Goal: Contribute content: Add original content to the website for others to see

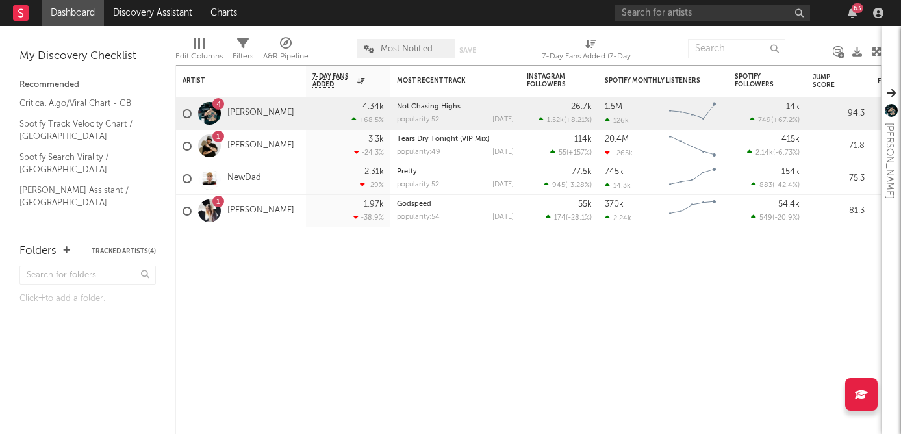
click at [241, 179] on link "NewDad" at bounding box center [244, 178] width 34 height 11
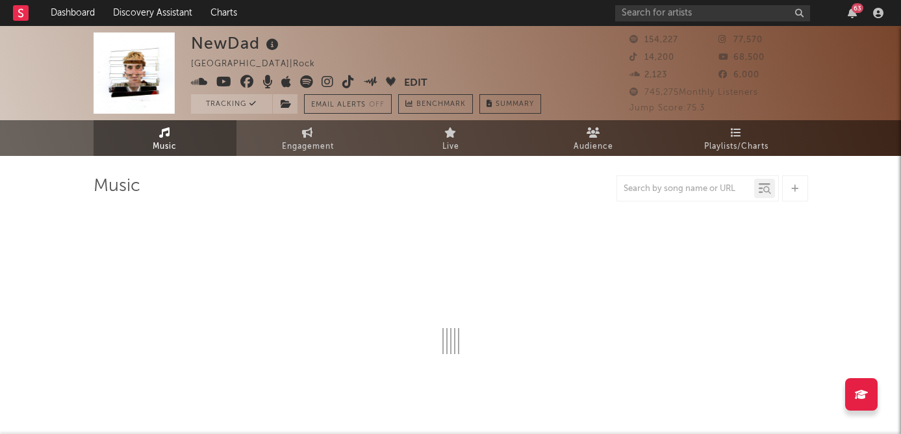
select select "6m"
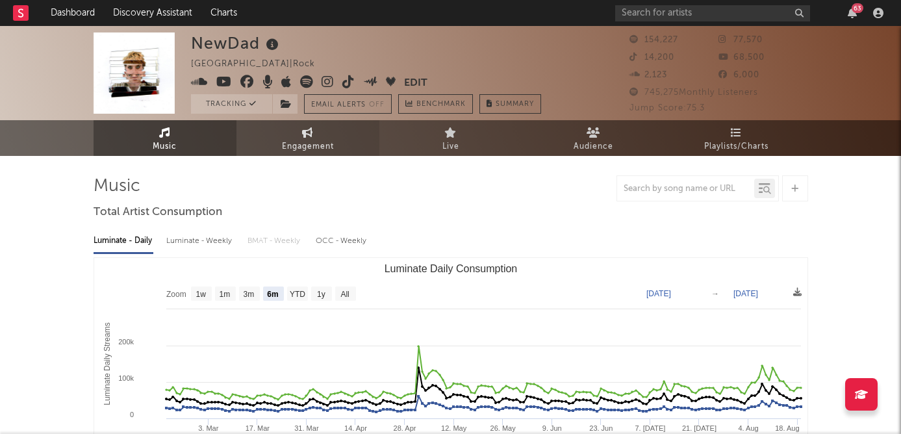
click at [303, 131] on icon at bounding box center [307, 132] width 11 height 10
select select "1w"
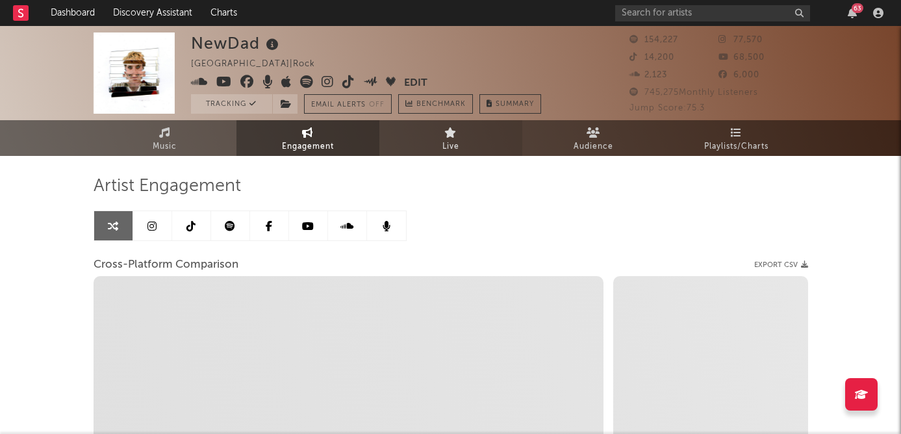
click at [488, 131] on link "Live" at bounding box center [450, 138] width 143 height 36
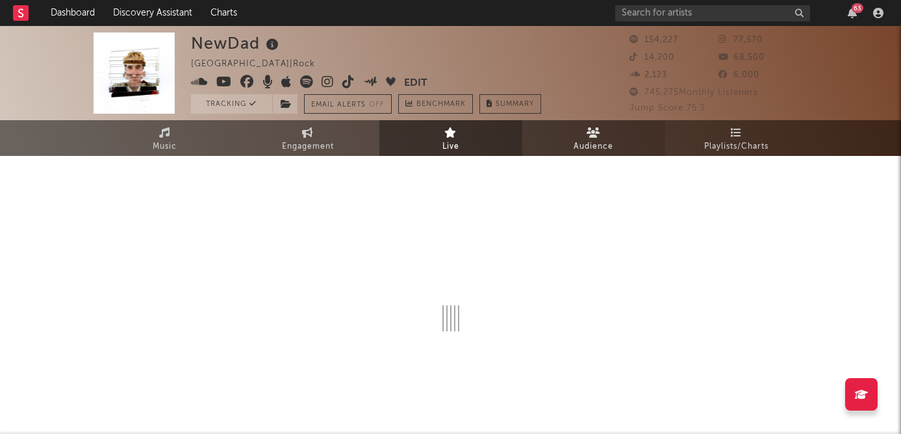
click at [576, 145] on span "Audience" at bounding box center [593, 147] width 40 height 16
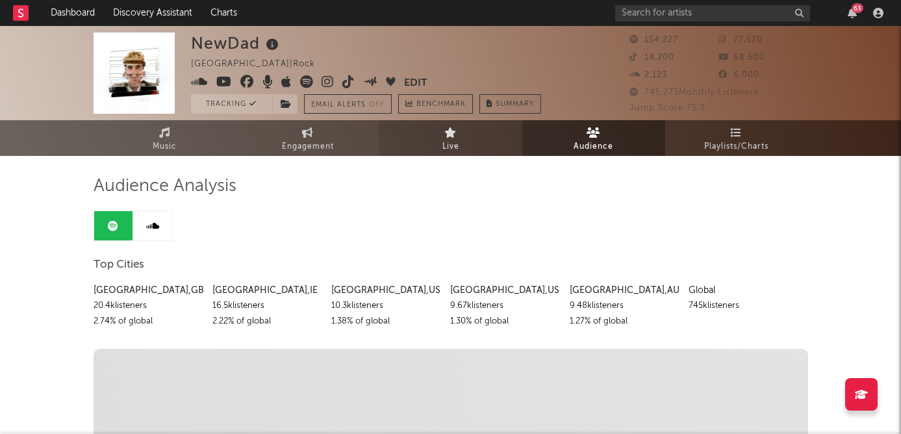
click at [457, 144] on span "Live" at bounding box center [450, 147] width 17 height 16
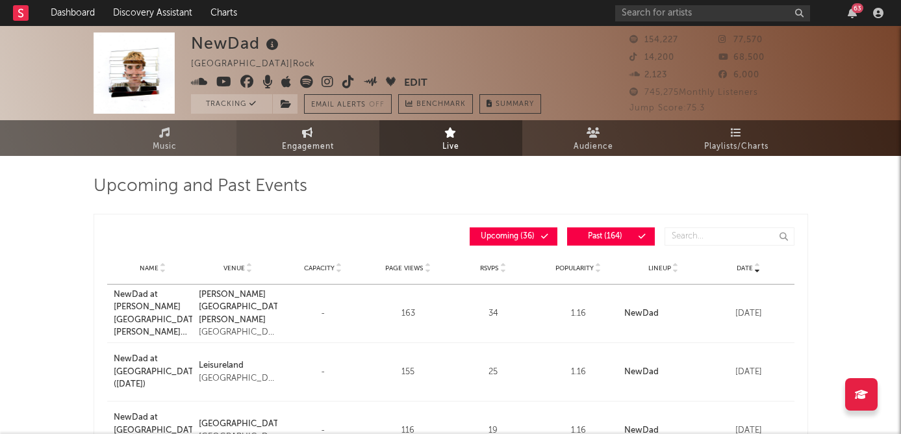
click at [330, 151] on span "Engagement" at bounding box center [308, 147] width 52 height 16
select select "1m"
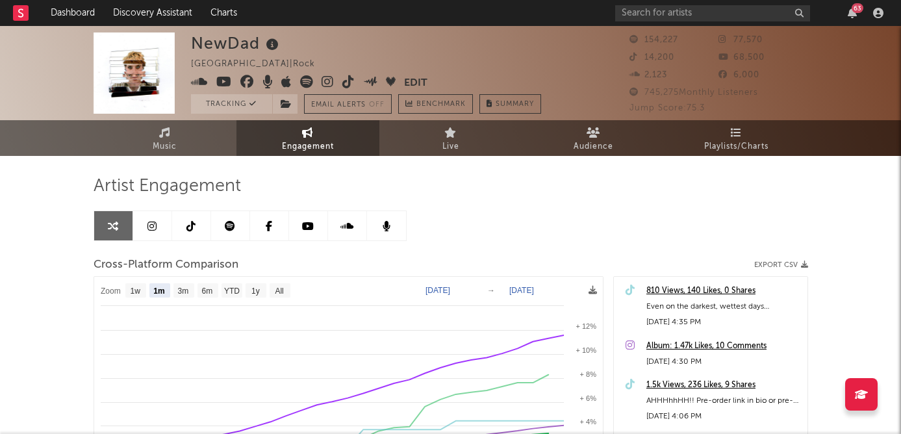
click at [151, 230] on icon at bounding box center [151, 226] width 9 height 10
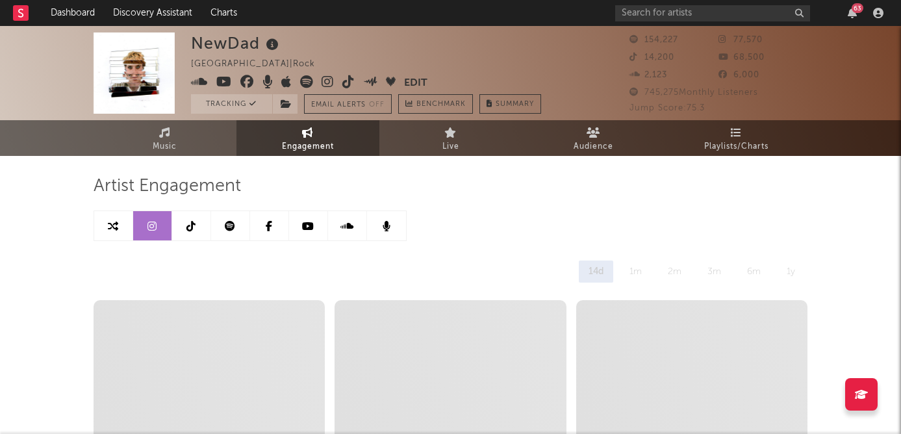
select select "6m"
click at [311, 222] on icon at bounding box center [308, 226] width 12 height 10
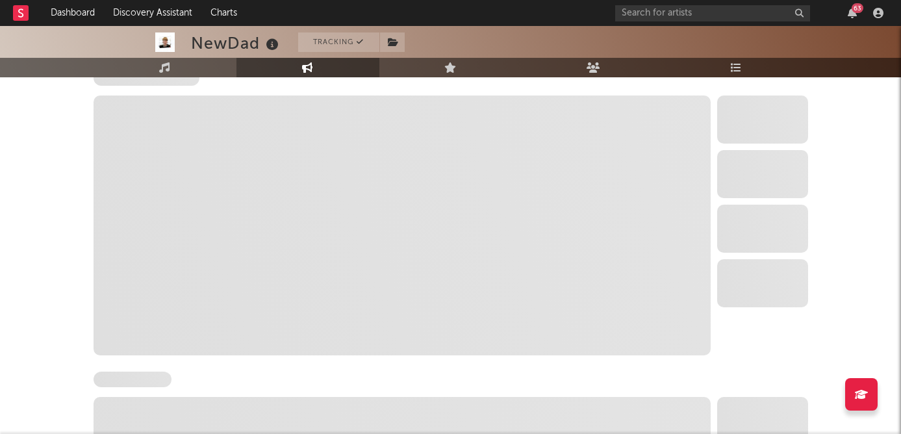
select select "6m"
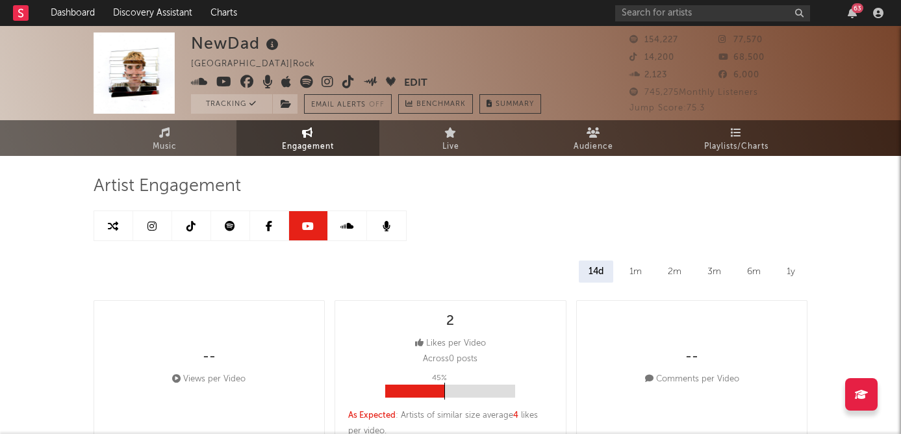
click icon
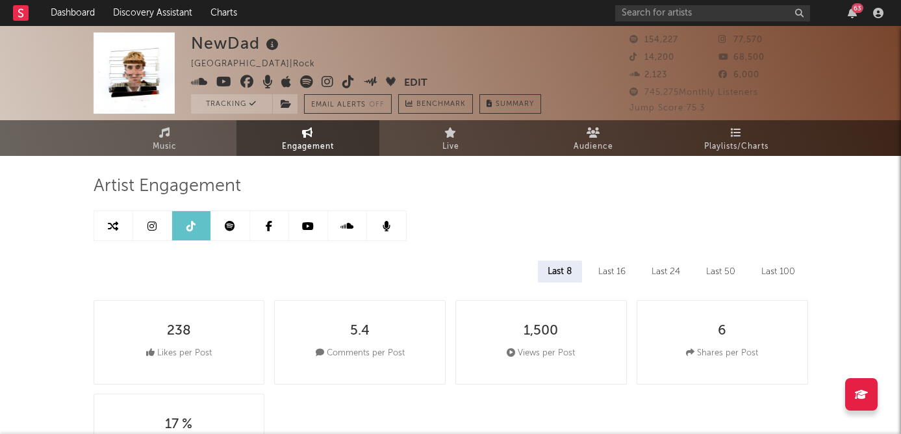
select select "6m"
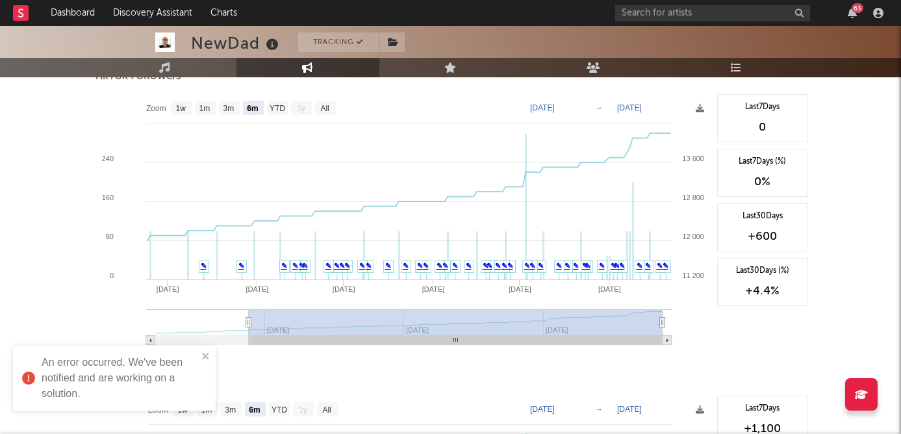
scroll to position [1236, 0]
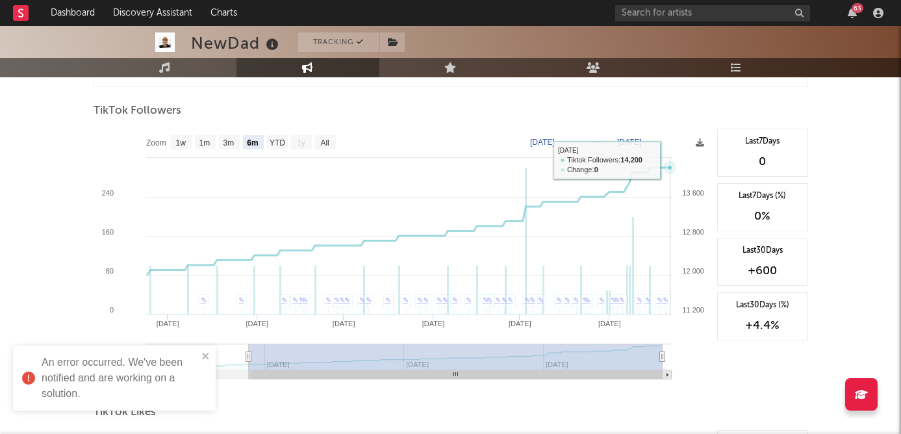
click rect
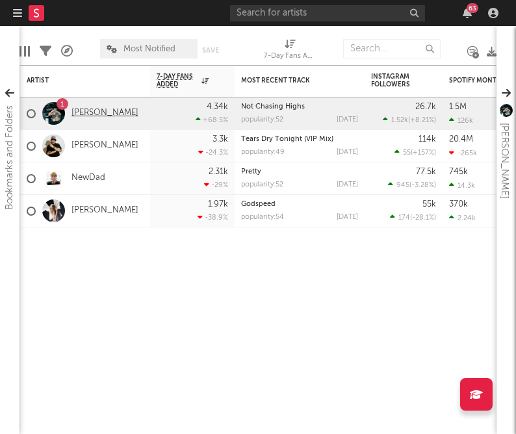
click at [86, 112] on link "[PERSON_NAME]" at bounding box center [104, 113] width 67 height 11
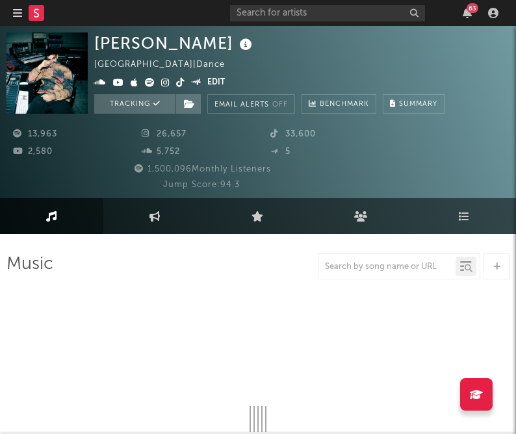
select select "6m"
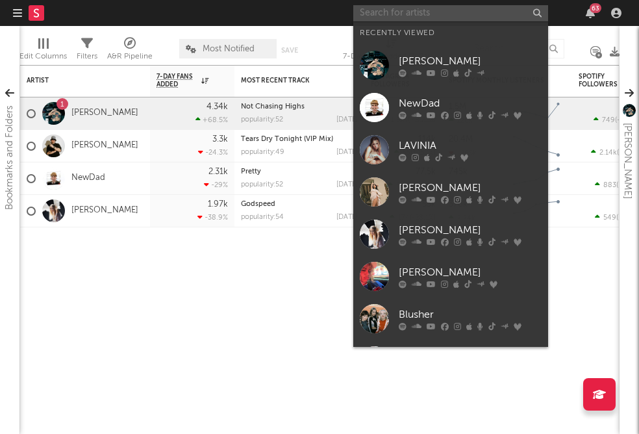
click at [432, 8] on input "text" at bounding box center [450, 13] width 195 height 16
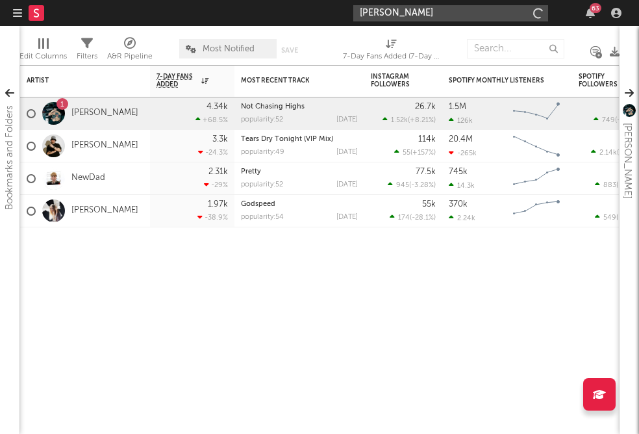
type input "nell mescal"
click at [474, 3] on nav "Dashboard Discovery Assistant Charts nell mescal 63" at bounding box center [319, 13] width 639 height 26
click at [474, 12] on icon "button" at bounding box center [590, 13] width 9 height 10
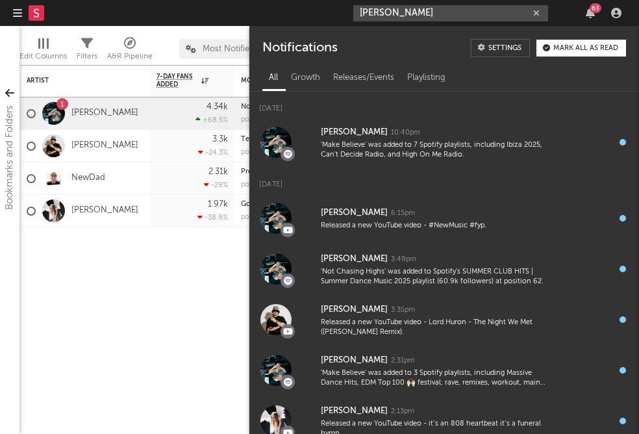
click at [450, 11] on input "nell mescal" at bounding box center [450, 13] width 195 height 16
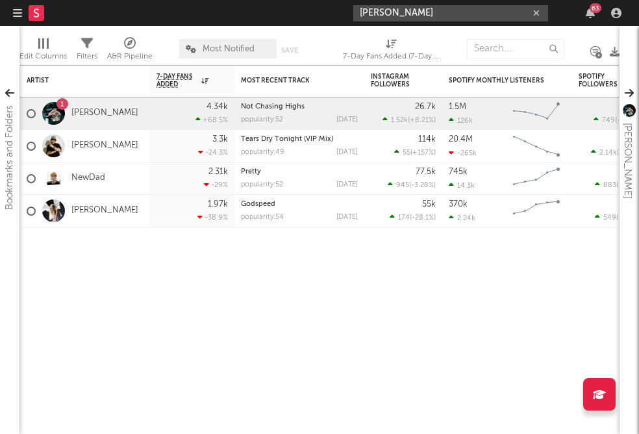
click at [13, 11] on icon "button" at bounding box center [17, 13] width 9 height 10
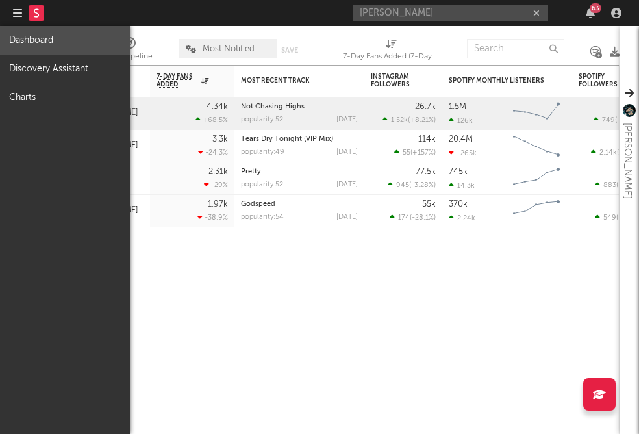
click at [43, 43] on link "Dashboard" at bounding box center [65, 40] width 130 height 29
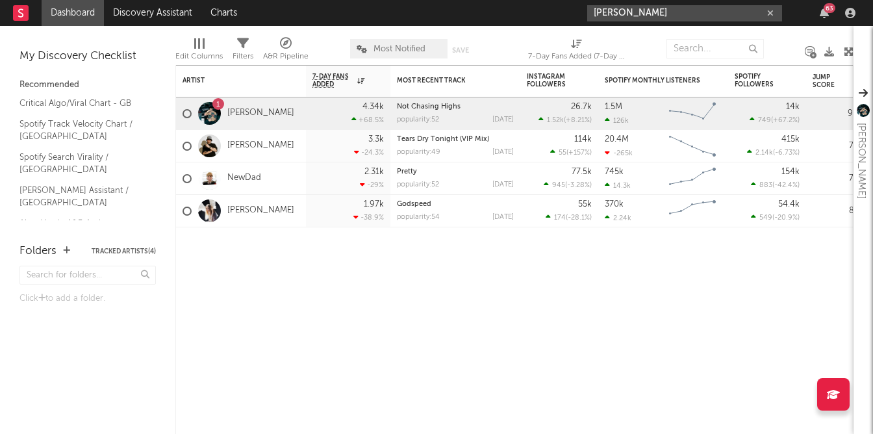
click at [474, 11] on input "nell mescal" at bounding box center [684, 13] width 195 height 16
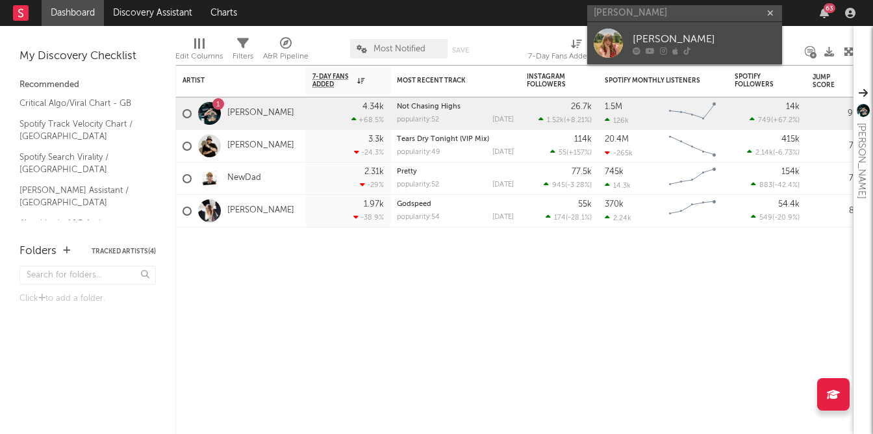
click at [474, 32] on div "Nell Mescal" at bounding box center [703, 39] width 143 height 16
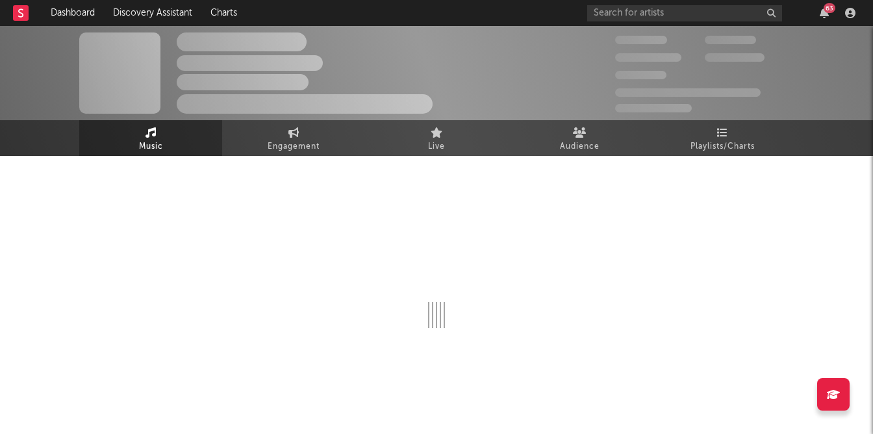
select select "6m"
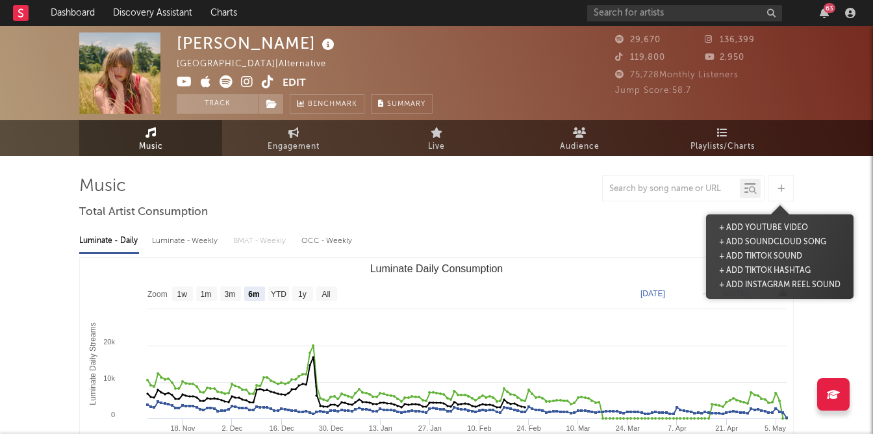
click at [474, 186] on icon at bounding box center [780, 188] width 7 height 8
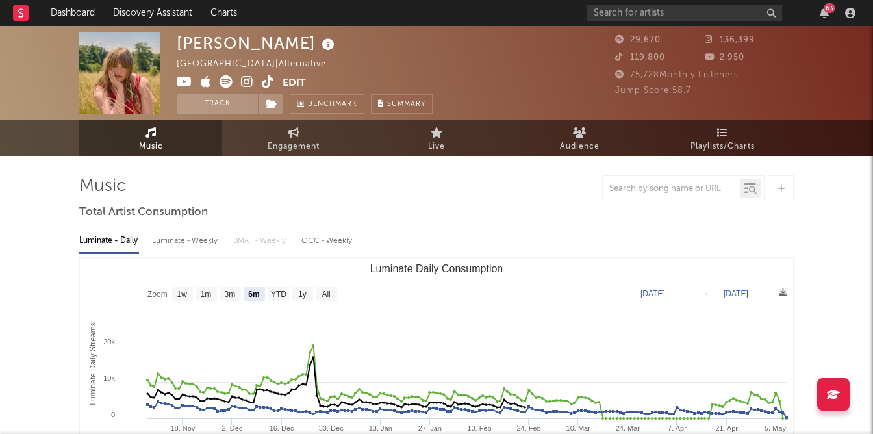
click at [474, 225] on div "Luminate - Daily Luminate - Weekly BMAT - Weekly OCC - Weekly Zoom 1w 1m 3m 6m …" at bounding box center [436, 372] width 714 height 298
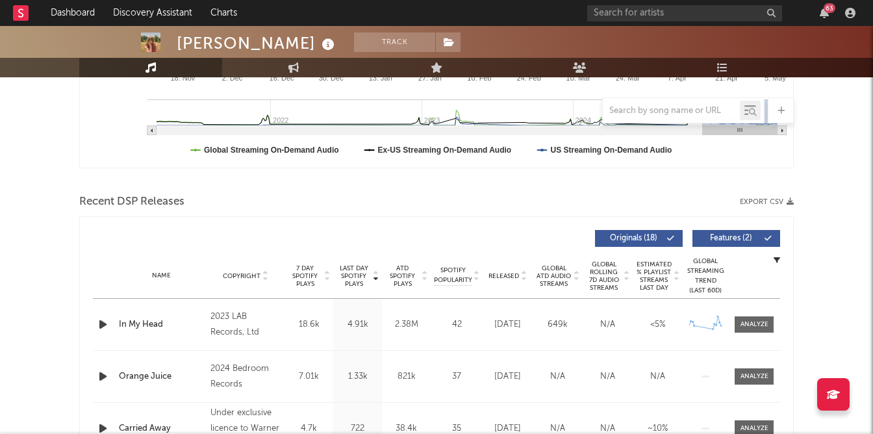
scroll to position [340, 0]
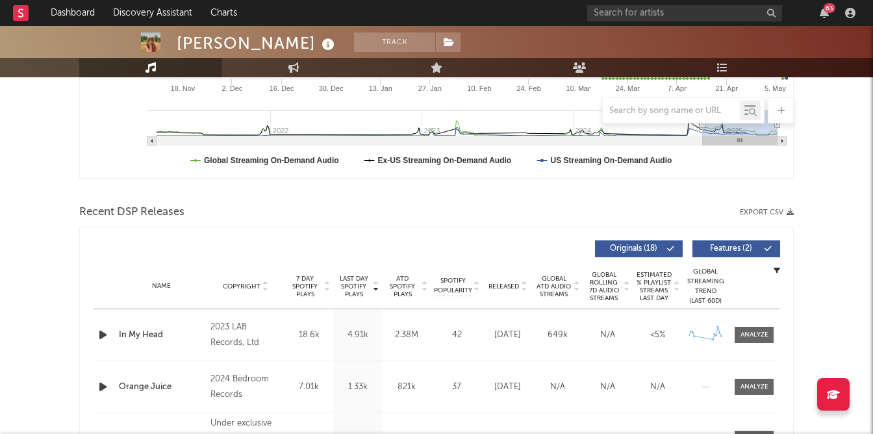
click at [406, 247] on div at bounding box center [264, 248] width 343 height 17
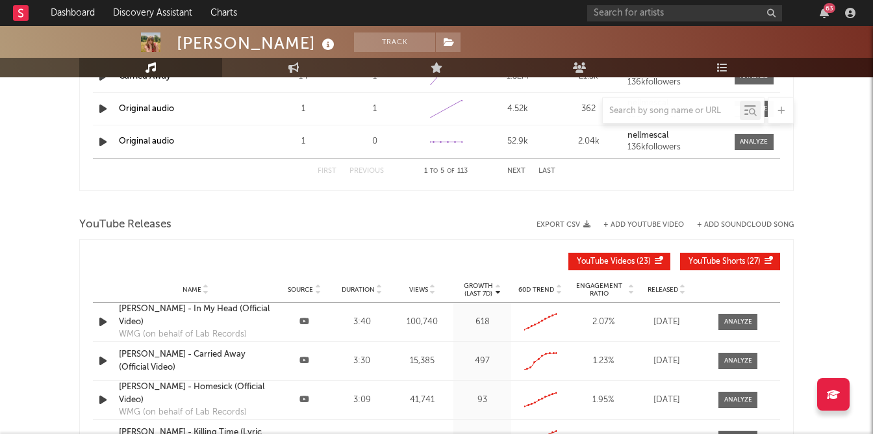
scroll to position [1342, 0]
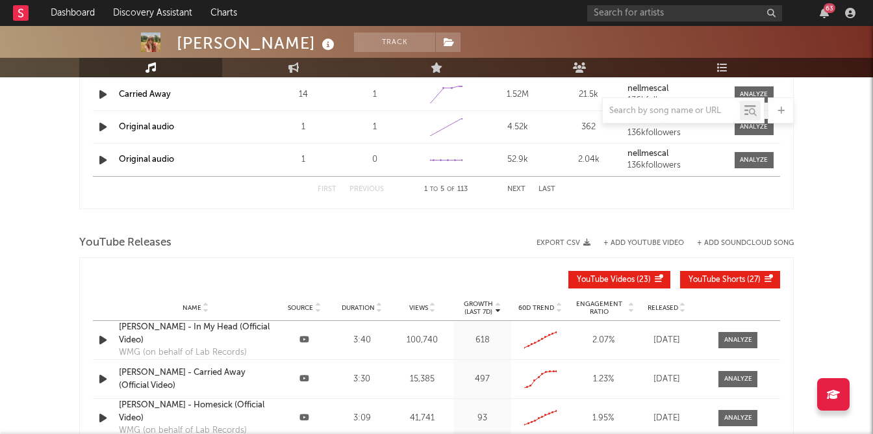
click at [474, 240] on button "+ Add YouTube Video" at bounding box center [643, 243] width 81 height 7
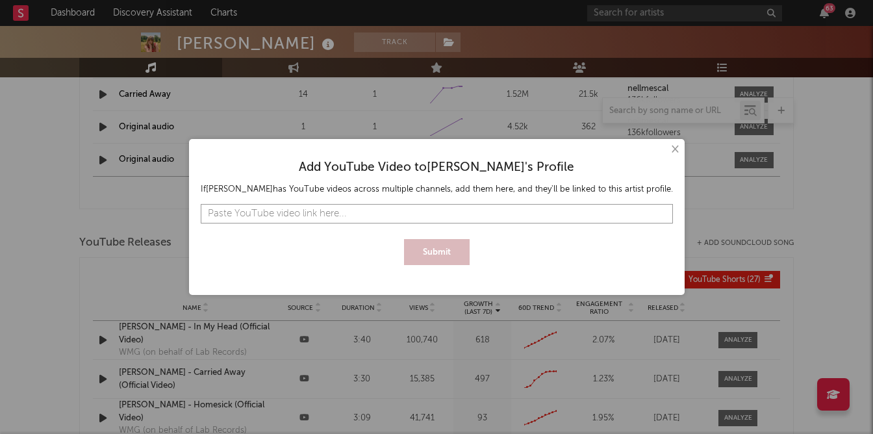
paste input "https://www.youtube.com/watch?v=jMza6mg23Ps"
type input "https://www.youtube.com/watch?v=jMza6mg23Ps"
click at [422, 254] on button "Submit" at bounding box center [437, 252] width 66 height 26
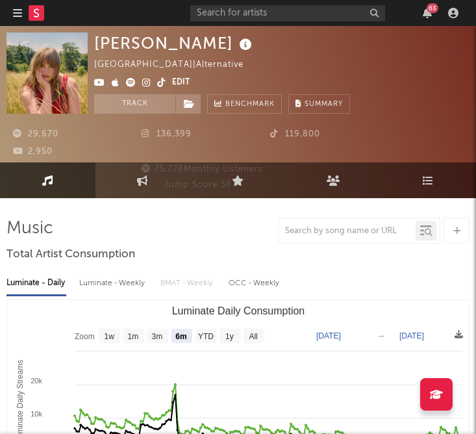
scroll to position [0, 0]
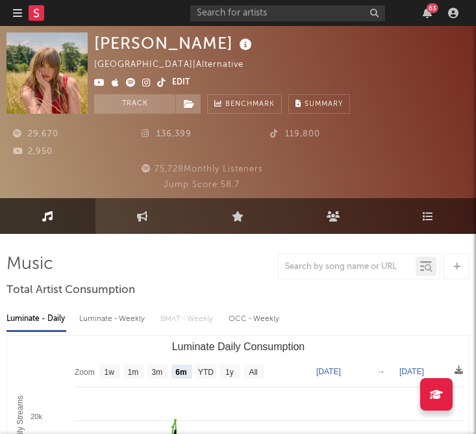
click at [453, 262] on icon at bounding box center [456, 266] width 7 height 8
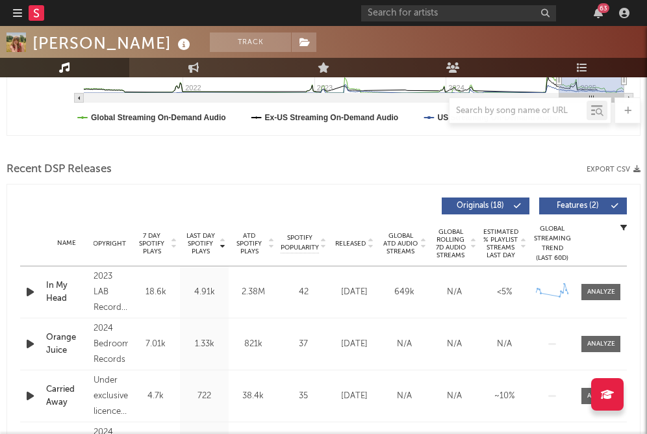
scroll to position [461, 0]
click at [146, 156] on div at bounding box center [323, 147] width 634 height 19
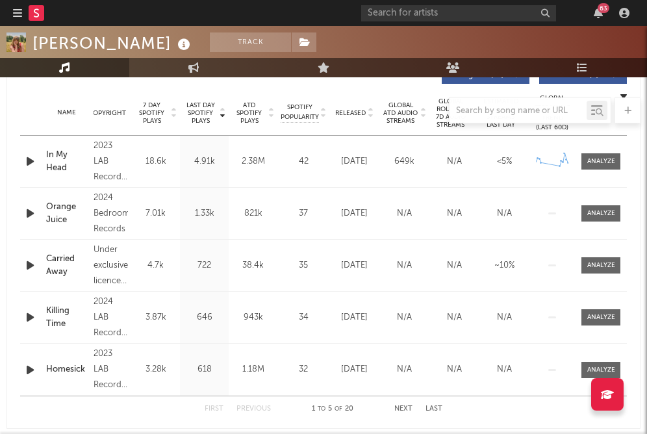
scroll to position [636, 0]
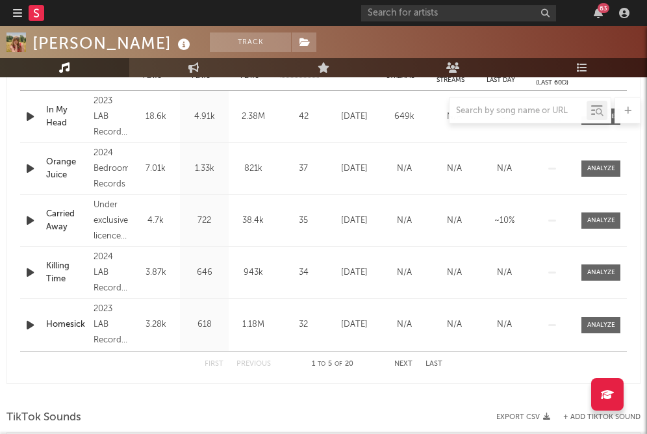
click at [403, 362] on button "Next" at bounding box center [403, 363] width 18 height 7
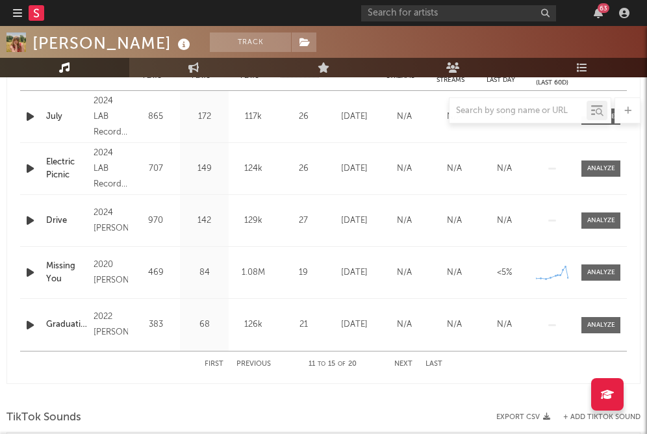
click at [403, 362] on button "Next" at bounding box center [403, 363] width 18 height 7
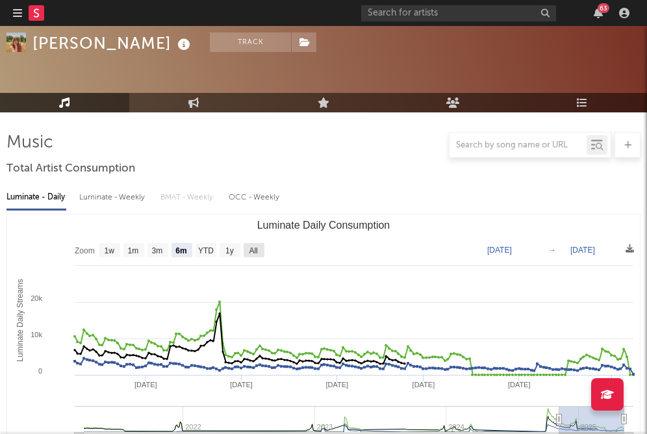
scroll to position [147, 0]
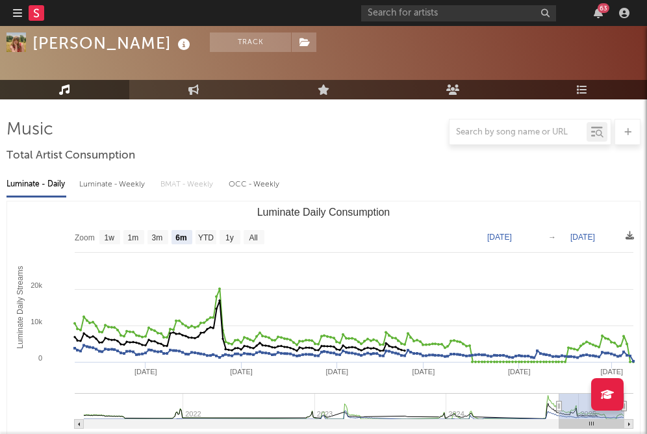
scroll to position [0, 0]
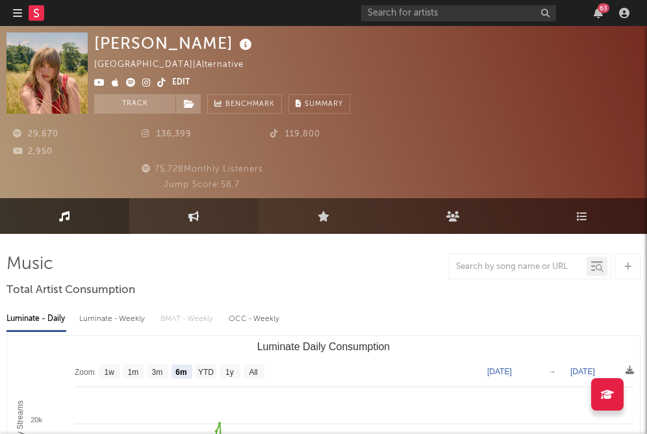
click at [188, 219] on link "Engagement" at bounding box center [193, 216] width 129 height 36
select select "1w"
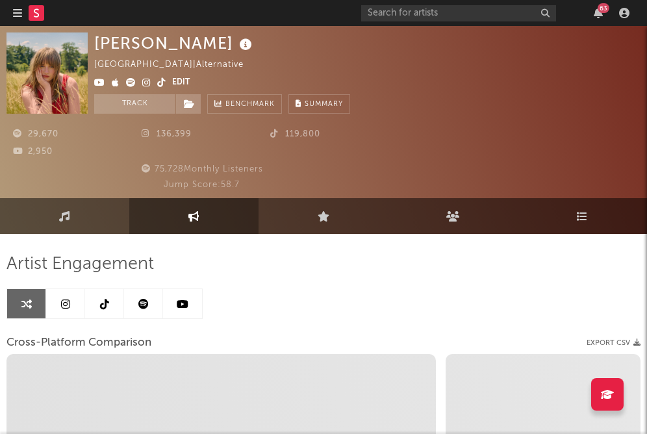
click at [106, 308] on icon at bounding box center [104, 304] width 9 height 10
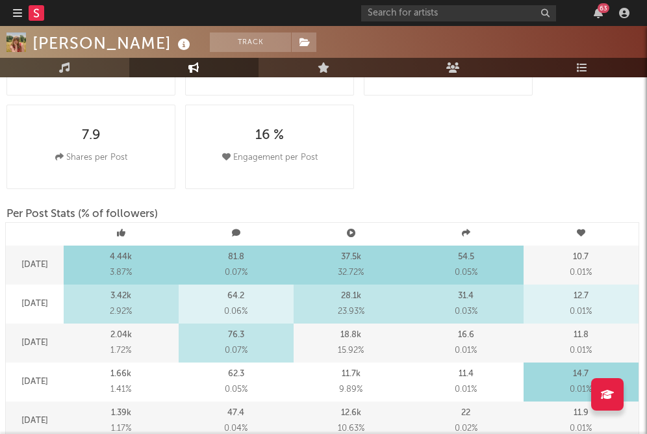
select select "6m"
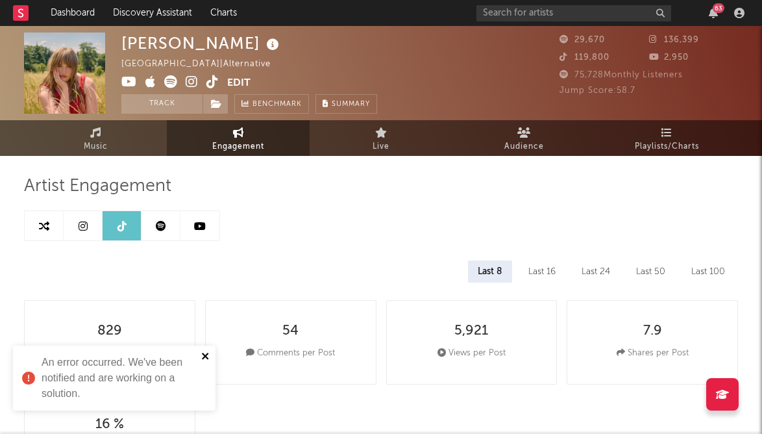
click at [204, 357] on icon "close" at bounding box center [205, 356] width 6 height 6
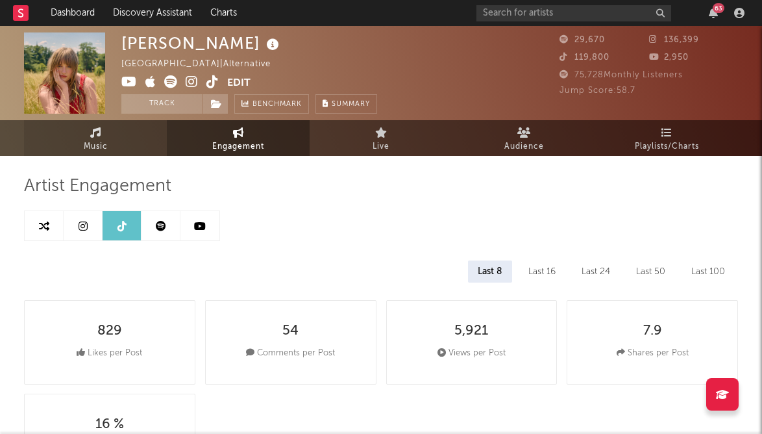
click at [107, 122] on link "Music" at bounding box center [95, 138] width 143 height 36
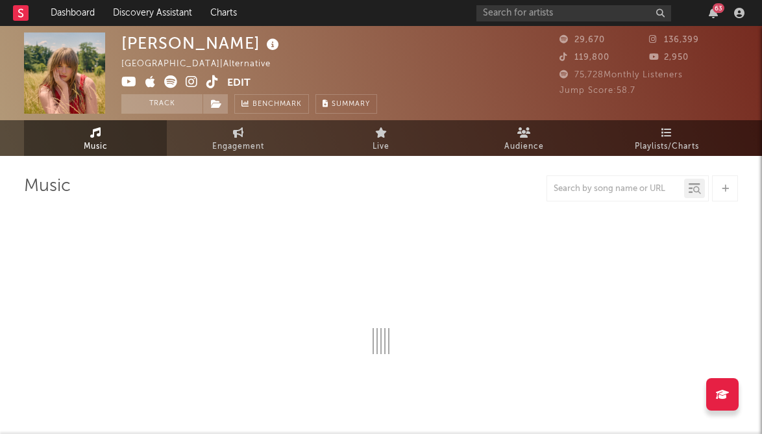
click at [474, 193] on div at bounding box center [725, 188] width 26 height 26
select select "6m"
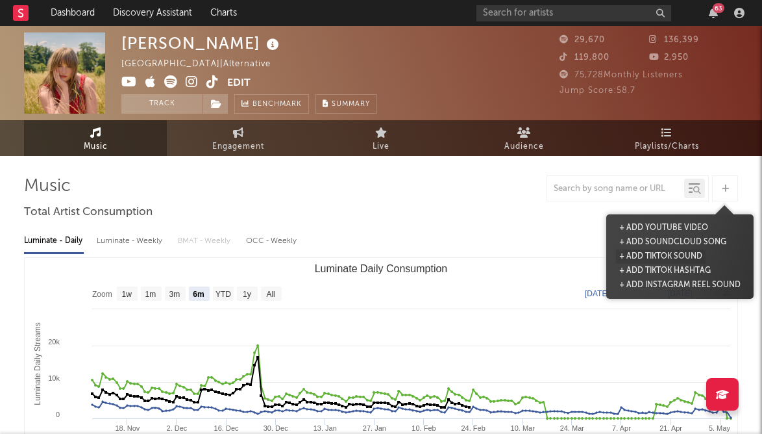
click at [474, 256] on button "+ Add TikTok Sound" at bounding box center [661, 256] width 90 height 14
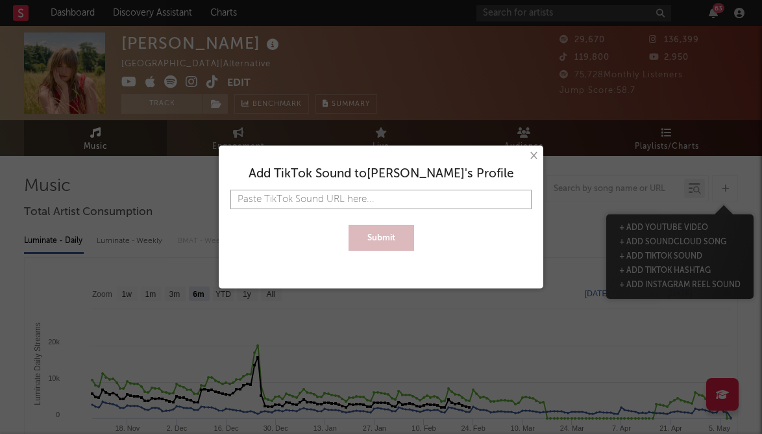
click at [400, 204] on input "text" at bounding box center [381, 199] width 301 height 19
paste input "https://www.tiktok.com/music/The-Closest-We'll-Get-7540202523560806417?is_from_…"
type input "https://www.tiktok.com/music/The-Closest-We'll-Get-7540202523560806417?is_from_…"
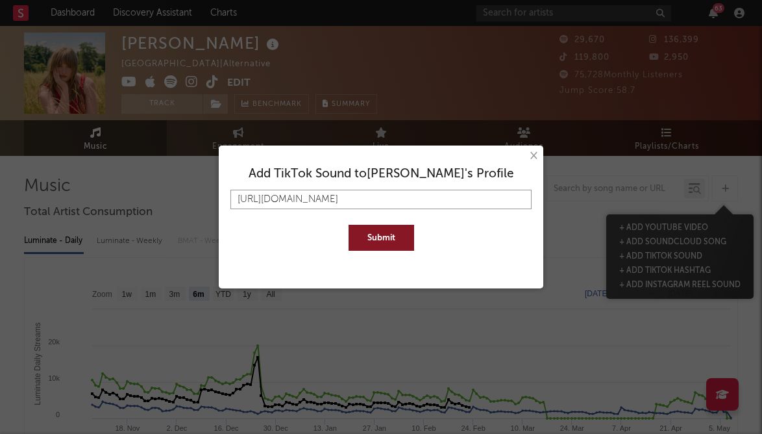
type input "https://www.tiktok.com/music/The-Closest-We'll-Get-7540202523560806417?is_from_…"
click at [349, 225] on button "Submit" at bounding box center [382, 238] width 66 height 26
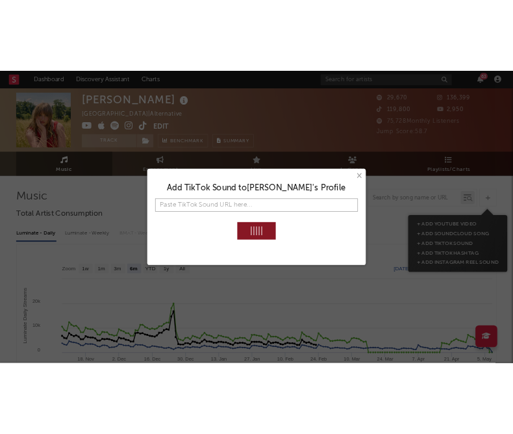
scroll to position [0, 0]
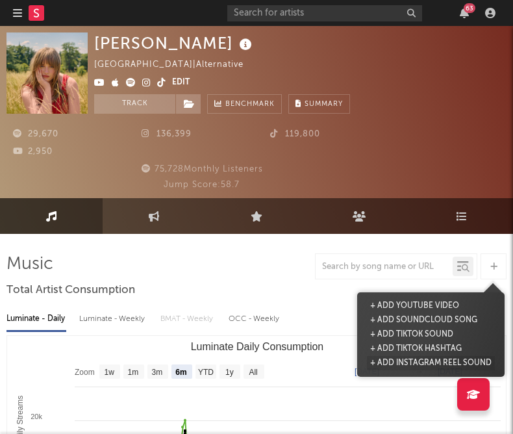
click at [432, 361] on button "+ Add Instagram Reel Sound" at bounding box center [431, 363] width 128 height 14
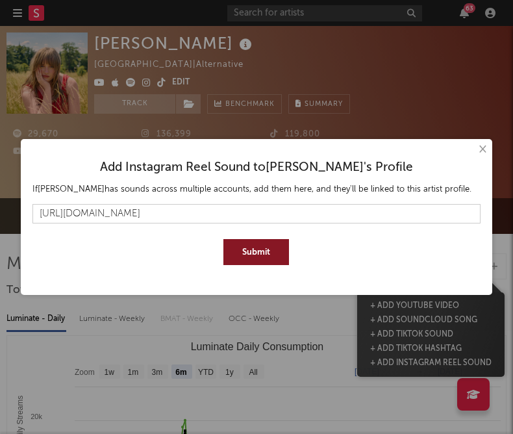
type input "https://www.instagram.com/reels/audio/1762223484662507/"
click at [258, 252] on button "Submit" at bounding box center [256, 252] width 66 height 26
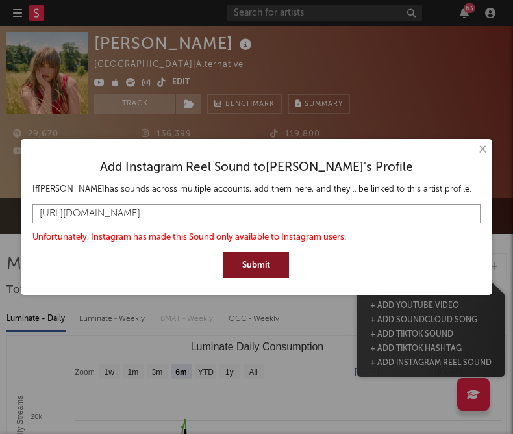
drag, startPoint x: 340, startPoint y: 211, endPoint x: -19, endPoint y: 215, distance: 359.1
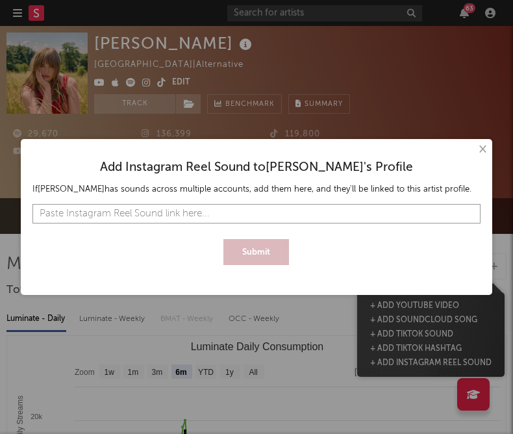
paste input "https://www.instagram.com/reel/DNf04MfNBRe/?utm_source=ig_web_copy_link&igsh=Mz…"
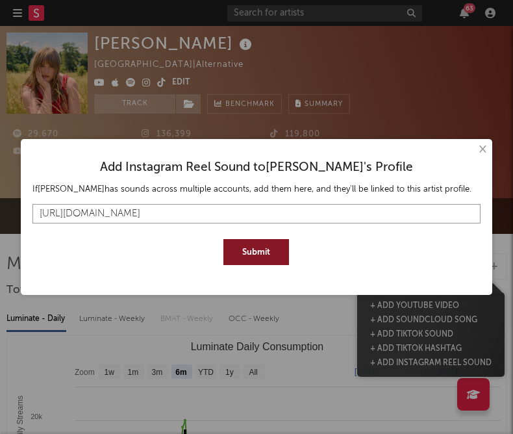
type input "https://www.instagram.com/reel/DNf04MfNBRe/?utm_source=ig_web_copy_link&igsh=Mz…"
click at [223, 239] on button "Submit" at bounding box center [256, 252] width 66 height 26
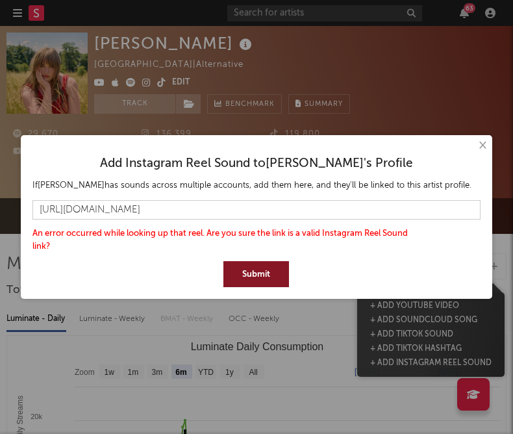
click at [474, 142] on button "×" at bounding box center [482, 145] width 14 height 14
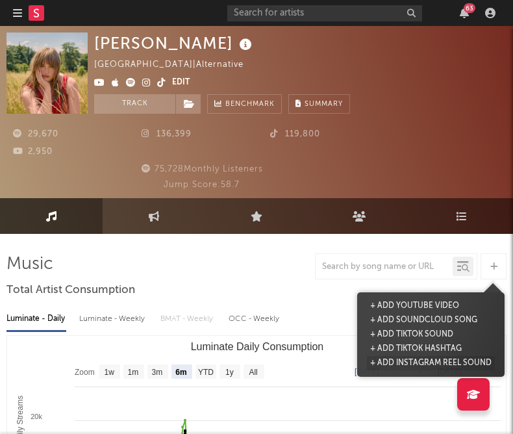
click at [429, 362] on button "+ Add Instagram Reel Sound" at bounding box center [431, 363] width 128 height 14
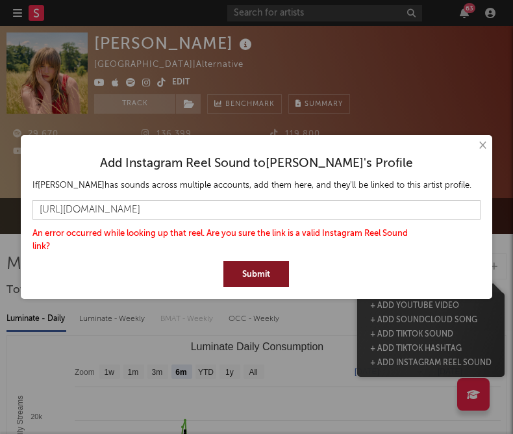
drag, startPoint x: 477, startPoint y: 211, endPoint x: -63, endPoint y: 175, distance: 540.8
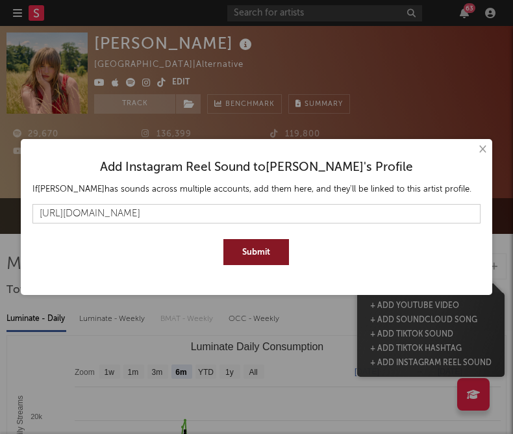
type input "https://www.instagram.com/reels/audio/1762223484662507/"
click at [223, 239] on button "Submit" at bounding box center [256, 252] width 66 height 26
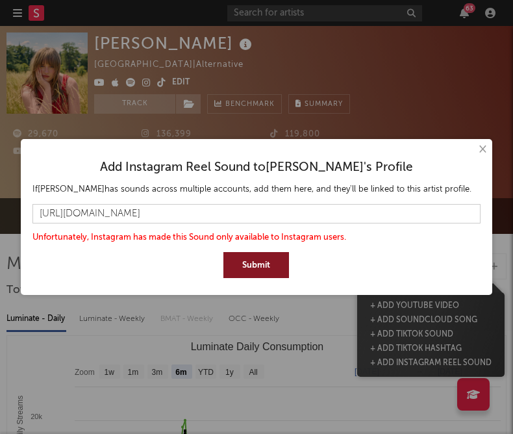
click at [474, 147] on button "×" at bounding box center [482, 149] width 14 height 14
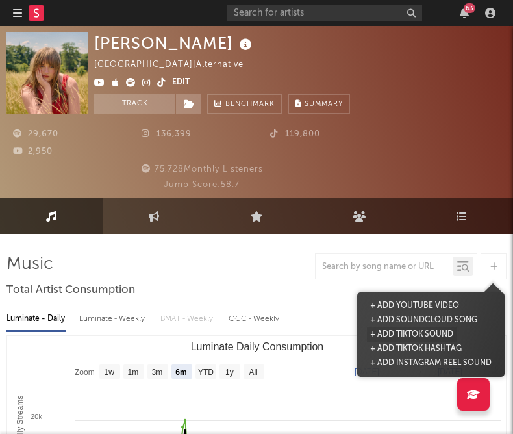
click at [426, 332] on button "+ Add TikTok Sound" at bounding box center [412, 334] width 90 height 14
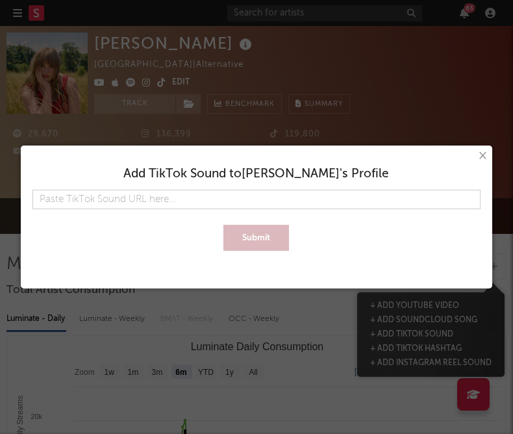
click at [474, 155] on button "×" at bounding box center [482, 156] width 14 height 14
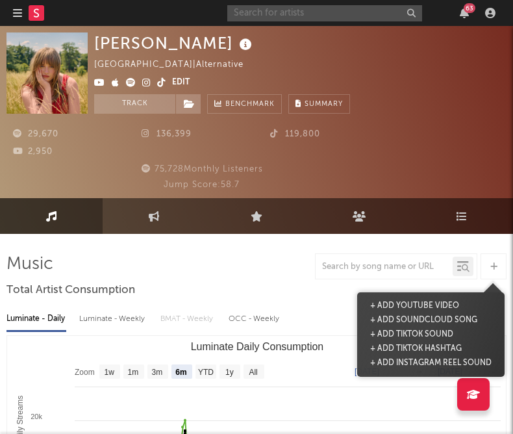
click at [265, 13] on input "text" at bounding box center [324, 13] width 195 height 16
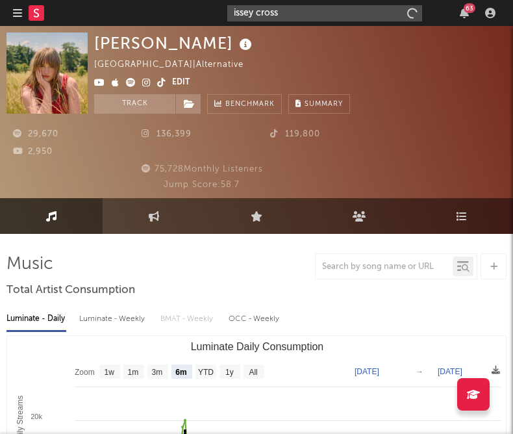
type input "issey cross"
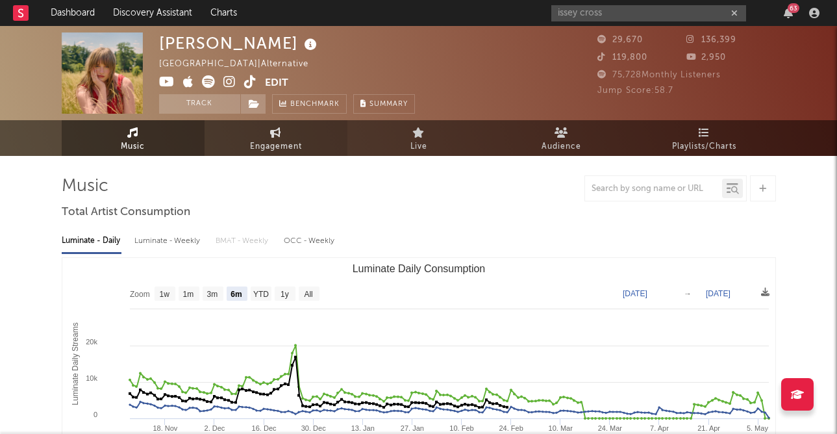
click at [263, 153] on span "Engagement" at bounding box center [276, 147] width 52 height 16
select select "1w"
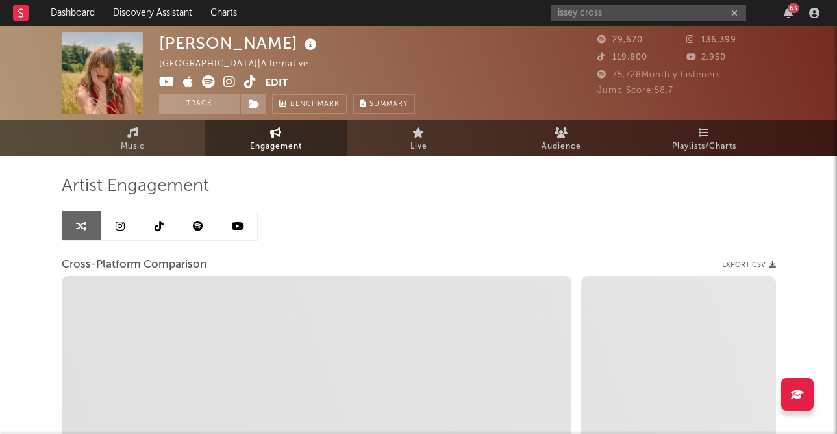
click at [123, 229] on icon at bounding box center [120, 226] width 9 height 10
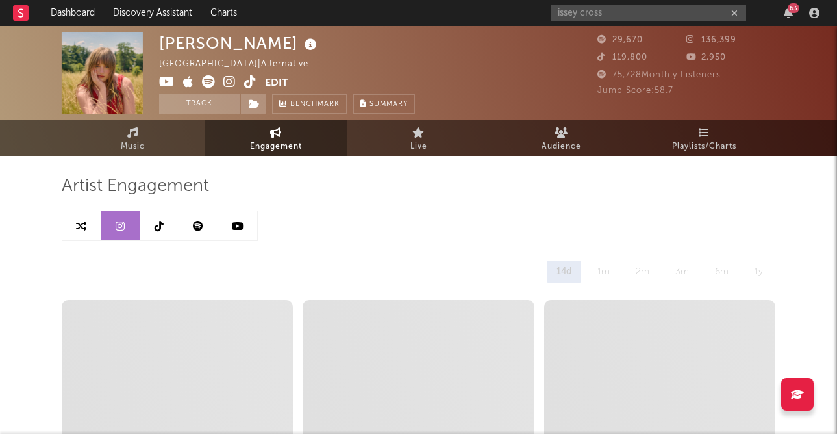
select select "6m"
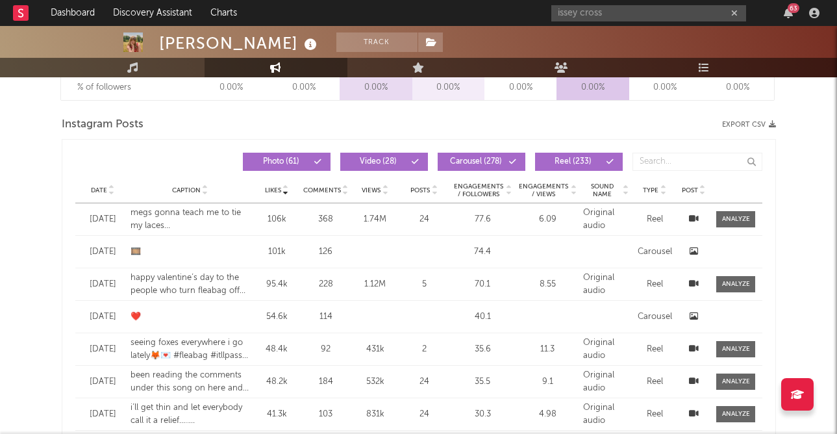
scroll to position [1063, 0]
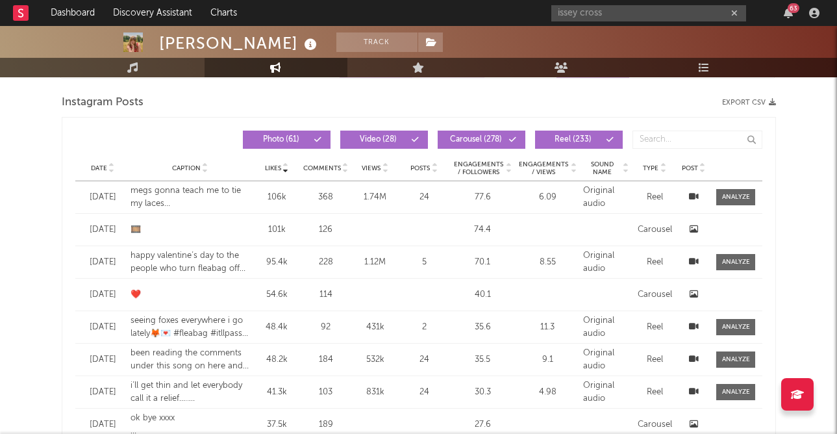
click at [103, 168] on span "Date" at bounding box center [99, 168] width 16 height 8
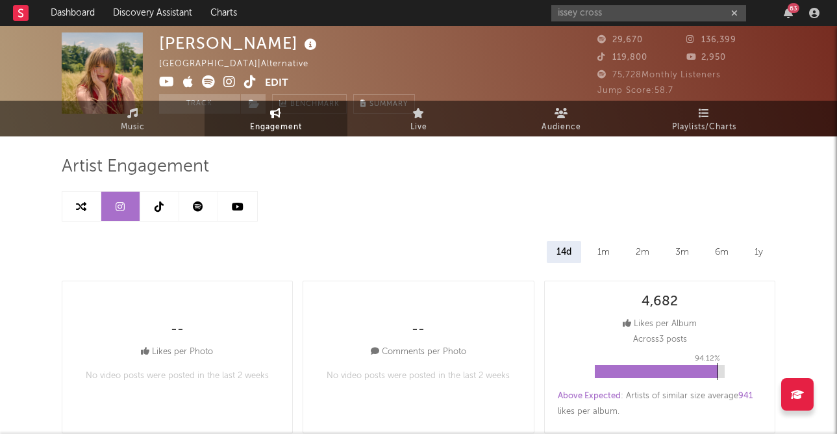
scroll to position [0, 0]
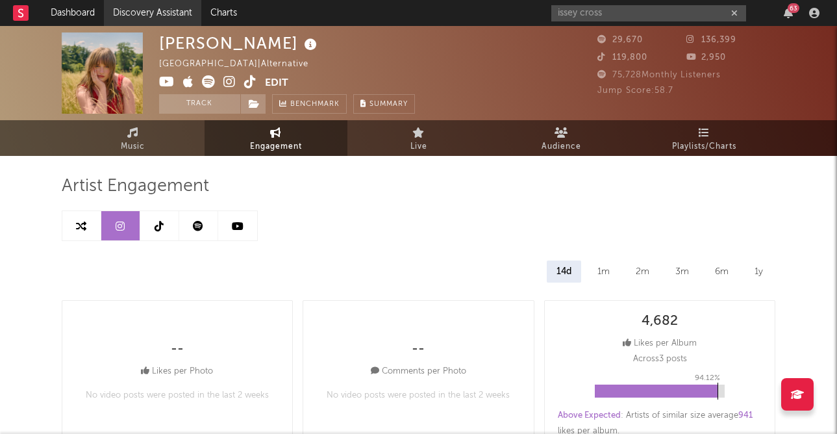
select select "1m"
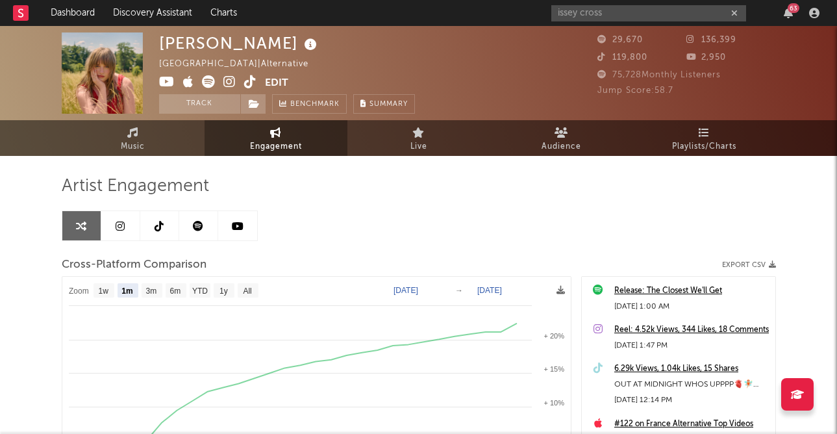
click at [267, 132] on link "Engagement" at bounding box center [276, 138] width 143 height 36
click at [113, 231] on link at bounding box center [120, 225] width 39 height 29
select select "6m"
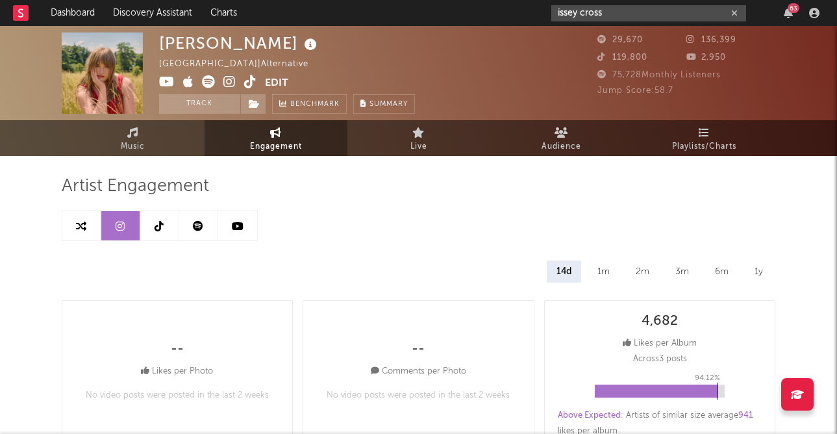
click at [474, 12] on input "issey cross" at bounding box center [648, 13] width 195 height 16
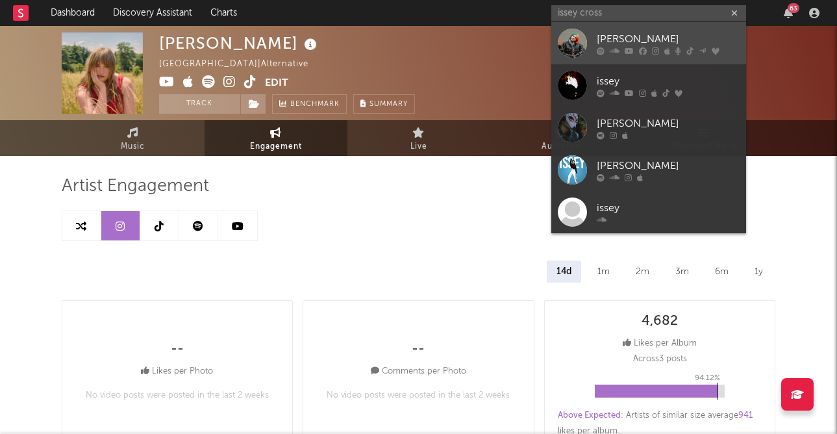
click at [474, 36] on div "Issey Cross" at bounding box center [668, 39] width 143 height 16
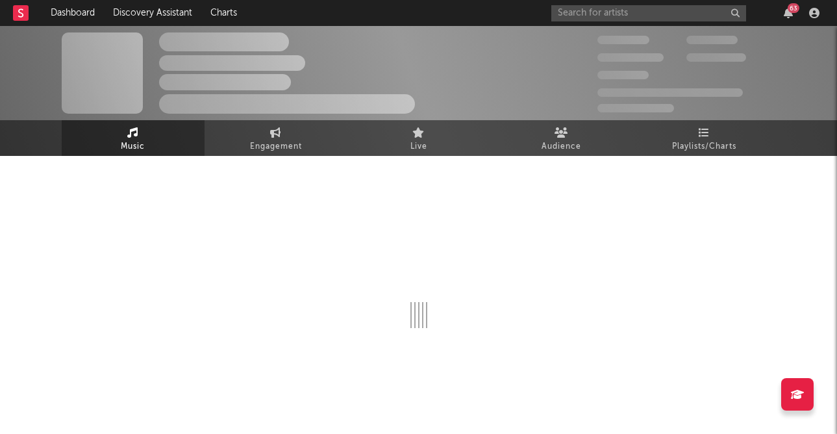
select select "6m"
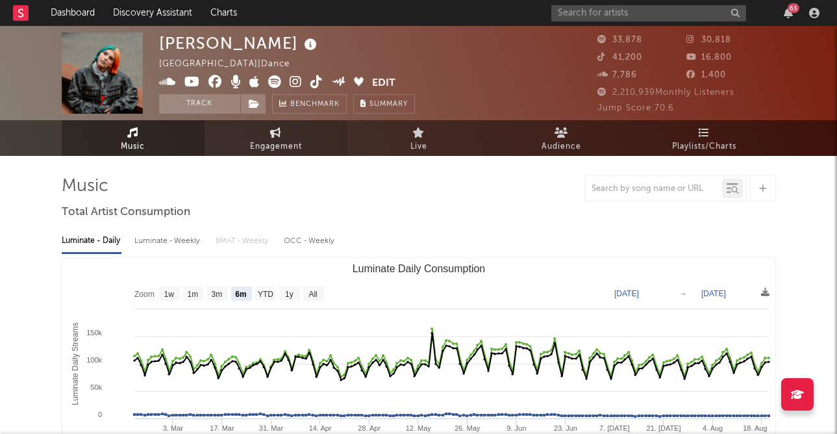
click at [284, 143] on span "Engagement" at bounding box center [276, 147] width 52 height 16
select select "1w"
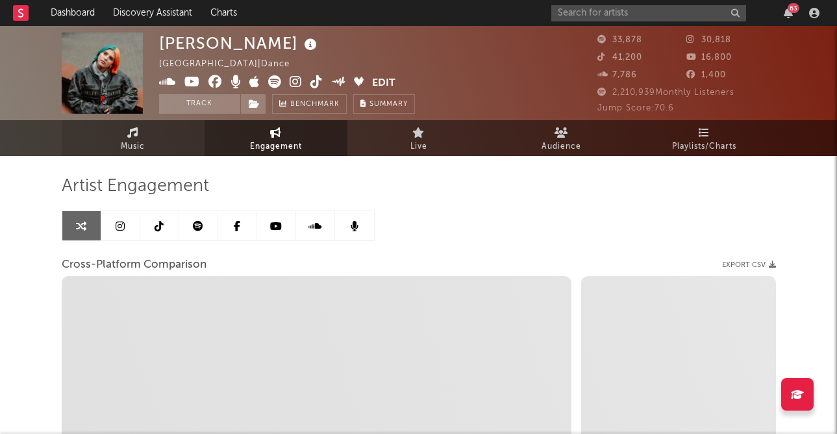
click at [136, 133] on icon at bounding box center [132, 132] width 11 height 10
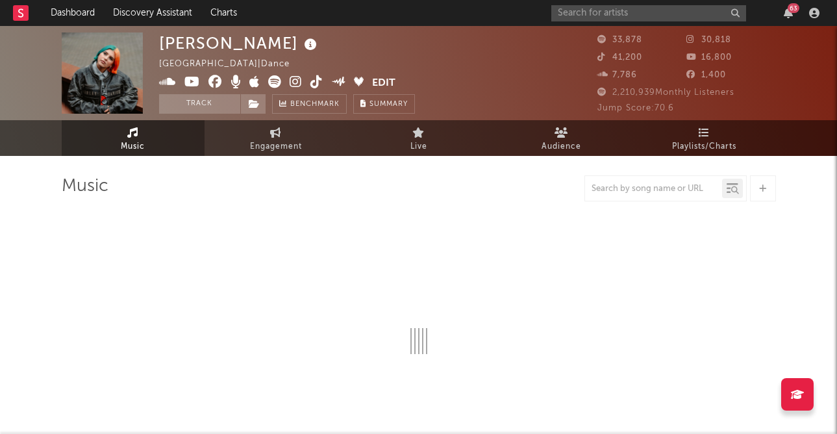
select select "6m"
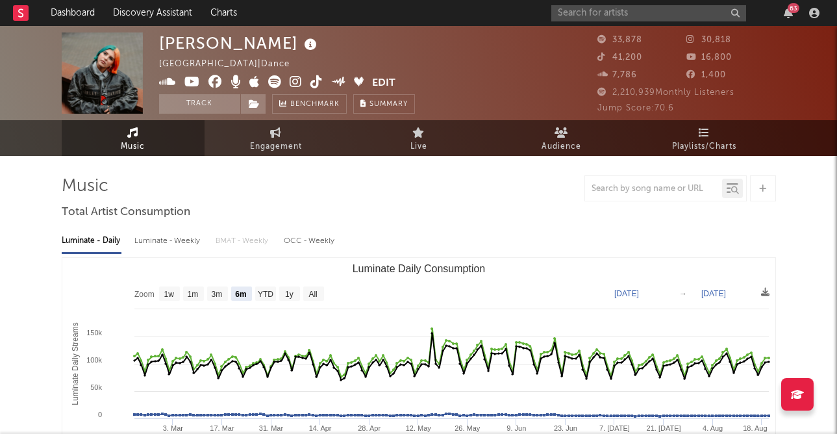
click at [474, 186] on icon at bounding box center [762, 188] width 7 height 8
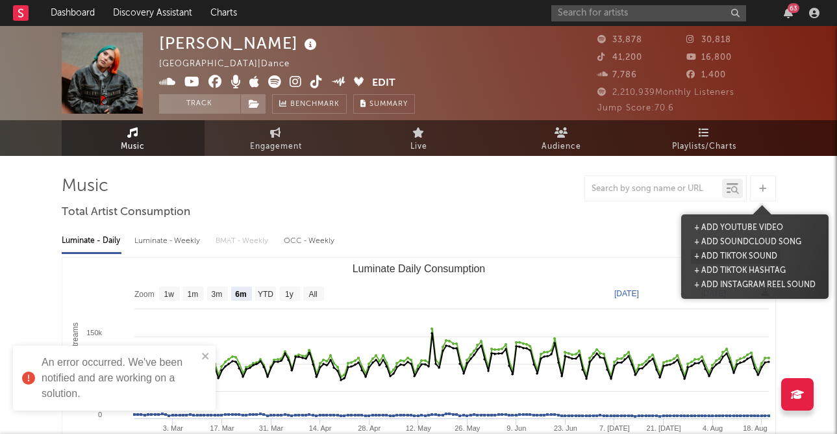
click at [474, 255] on button "+ Add TikTok Sound" at bounding box center [736, 256] width 90 height 14
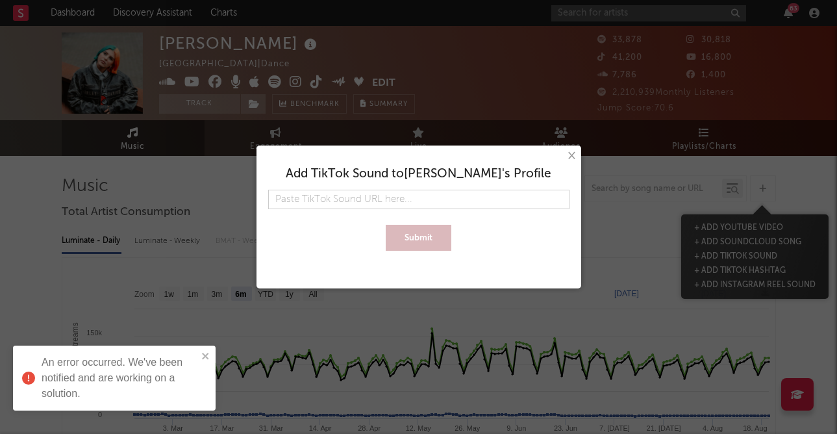
click at [320, 210] on div at bounding box center [418, 213] width 301 height 8
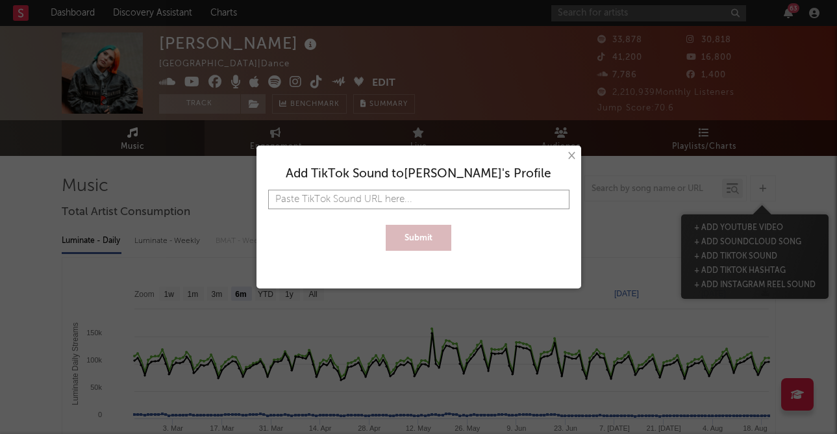
click at [318, 199] on input "text" at bounding box center [418, 199] width 301 height 19
paste input "https://www.tiktok.com/music/butterflies-7521782092984945410?is_from_webapp=1&s…"
type input "https://www.tiktok.com/music/butterflies-7521782092984945410?is_from_webapp=1&s…"
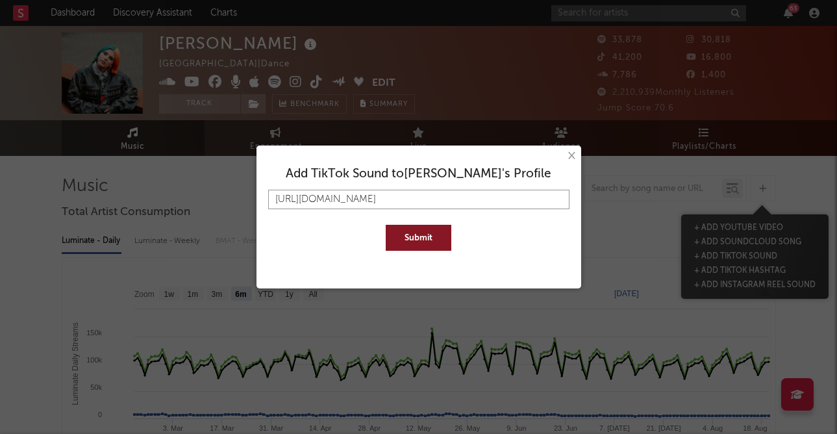
type input "https://www.tiktok.com/music/butterflies-7521782092984945410?is_from_webapp=1&s…"
click at [422, 238] on button "Submit" at bounding box center [419, 238] width 66 height 26
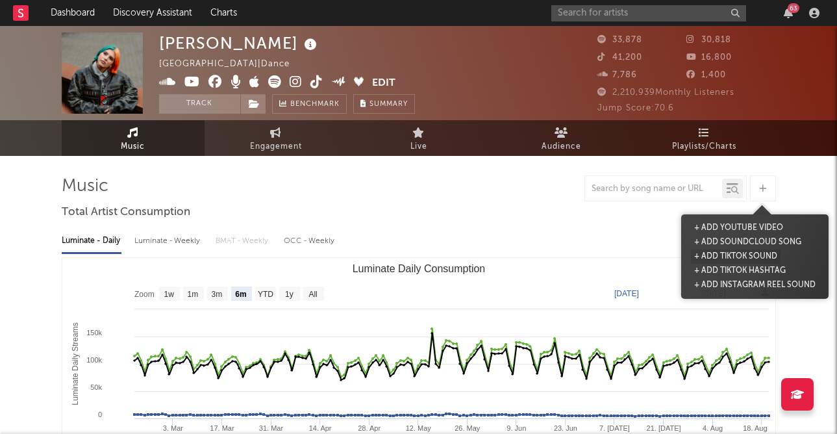
click at [474, 256] on button "+ Add TikTok Sound" at bounding box center [736, 256] width 90 height 14
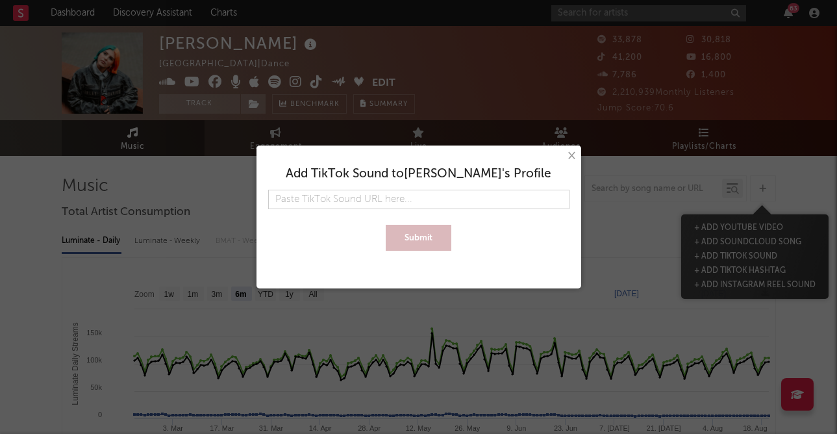
click at [404, 197] on input "text" at bounding box center [418, 199] width 301 height 19
type input "https://www.tiktok.com/music/butterfliesintro-7530305801841133584?is_from_webap…"
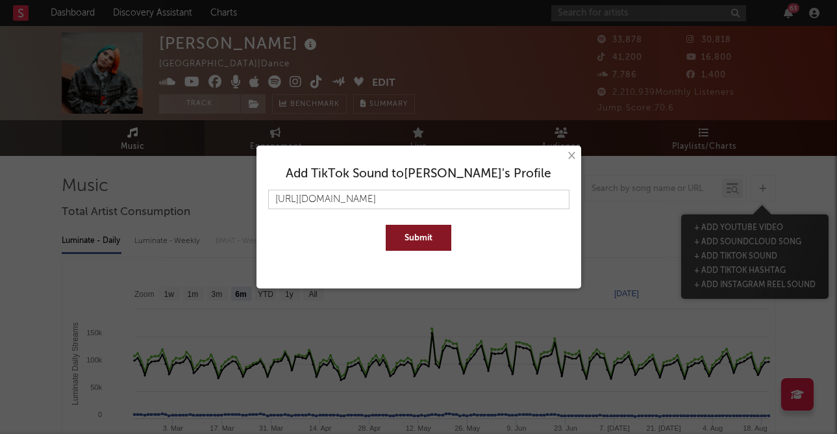
scroll to position [0, 0]
click at [408, 236] on button "Submit" at bounding box center [419, 238] width 66 height 26
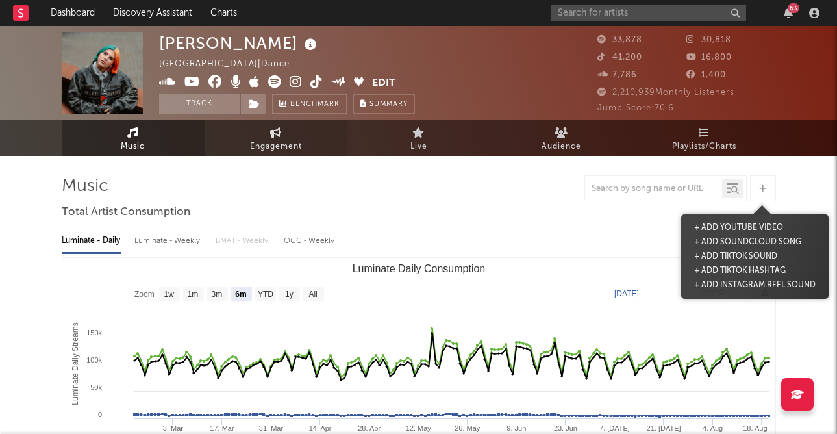
click at [270, 150] on span "Engagement" at bounding box center [276, 147] width 52 height 16
select select "1m"
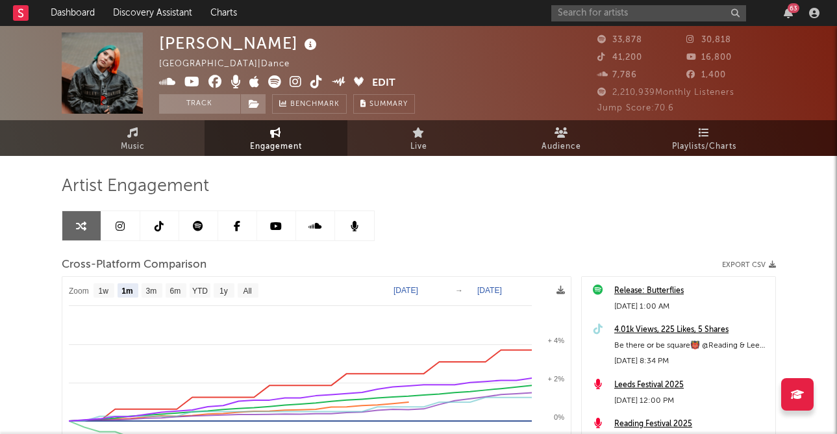
click at [112, 230] on link at bounding box center [120, 225] width 39 height 29
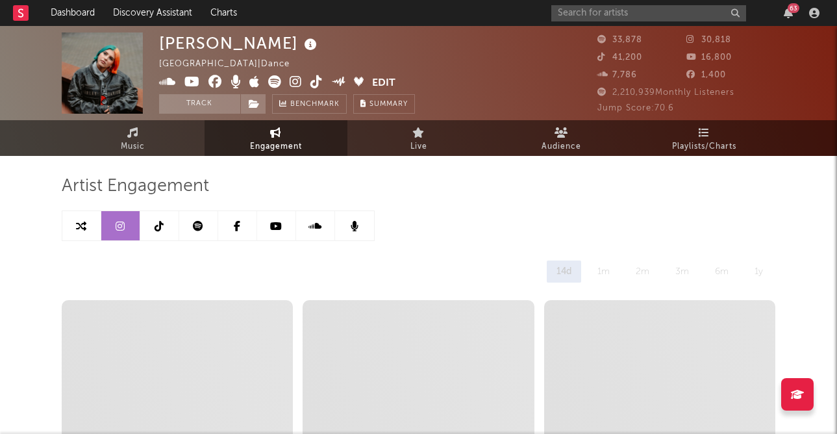
select select "6m"
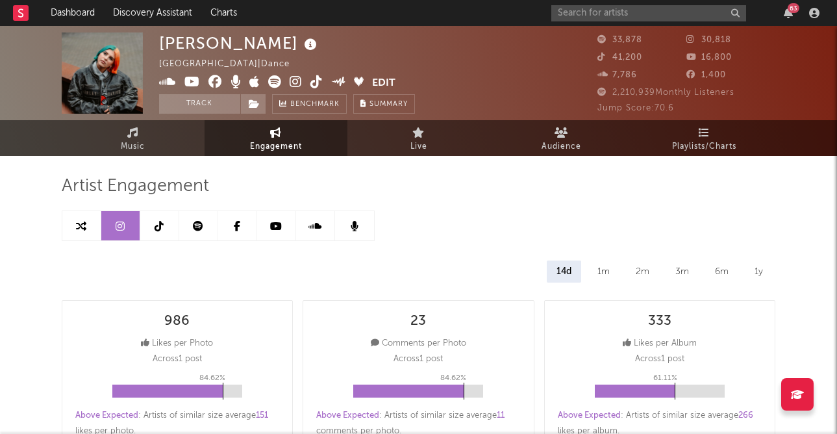
click at [474, 182] on div "Artist Engagement" at bounding box center [419, 186] width 714 height 22
click at [121, 224] on icon at bounding box center [120, 226] width 9 height 10
click at [83, 223] on icon at bounding box center [81, 226] width 10 height 10
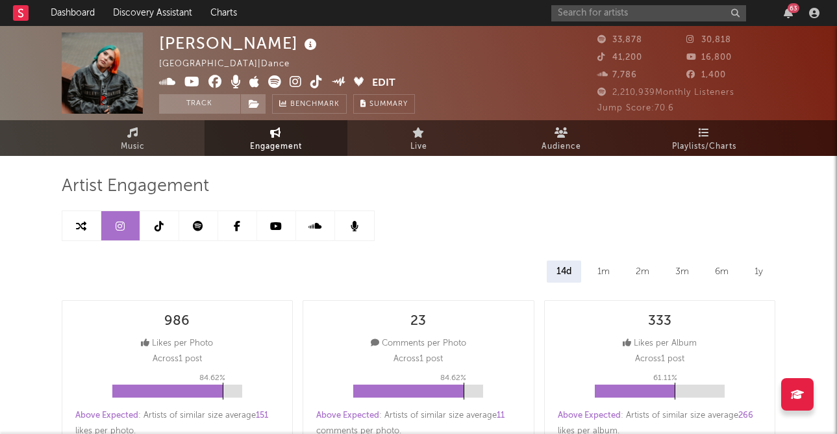
select select "1m"
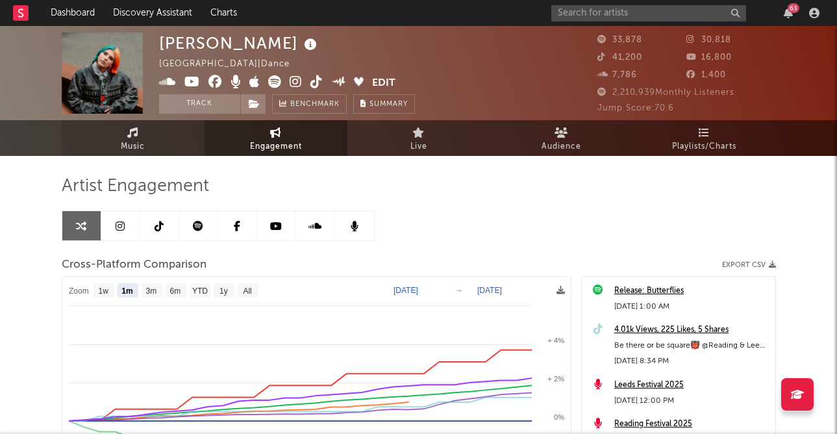
click at [136, 153] on span "Music" at bounding box center [133, 147] width 24 height 16
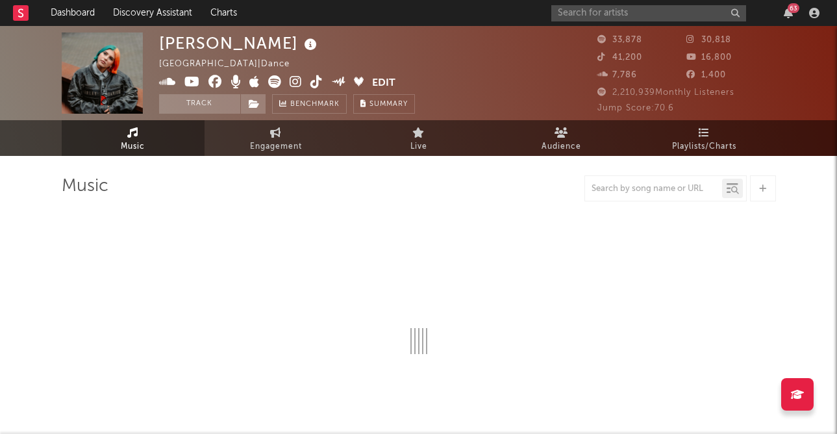
click at [474, 190] on div at bounding box center [763, 188] width 26 height 26
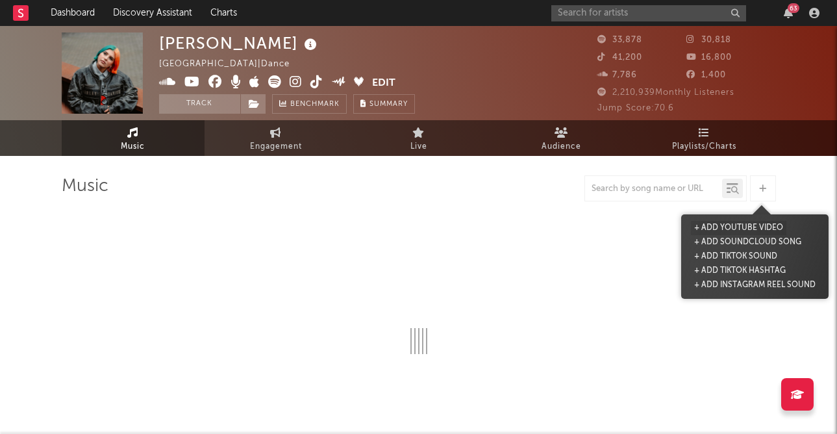
select select "6m"
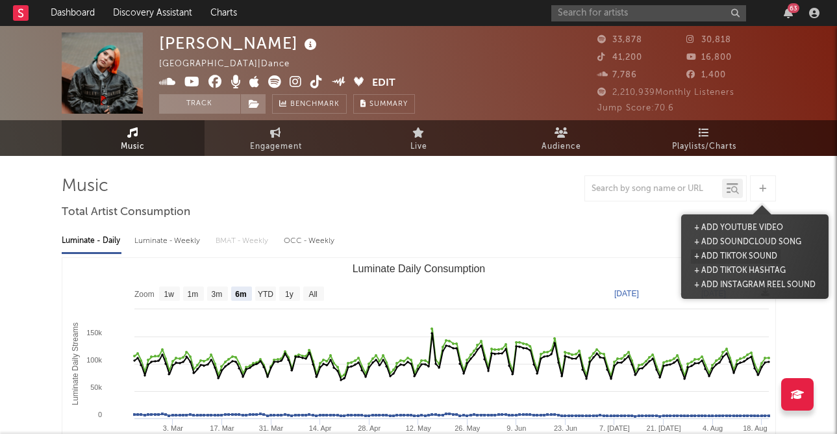
click at [474, 253] on button "+ Add TikTok Sound" at bounding box center [736, 256] width 90 height 14
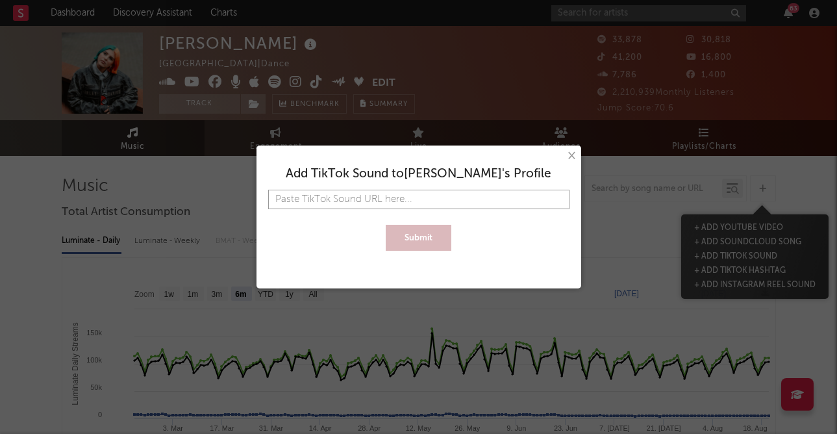
click at [367, 196] on input "text" at bounding box center [418, 199] width 301 height 19
click at [474, 190] on div "× Add TikTok Sound to Issey Cross 's Profile Submit" at bounding box center [418, 217] width 837 height 434
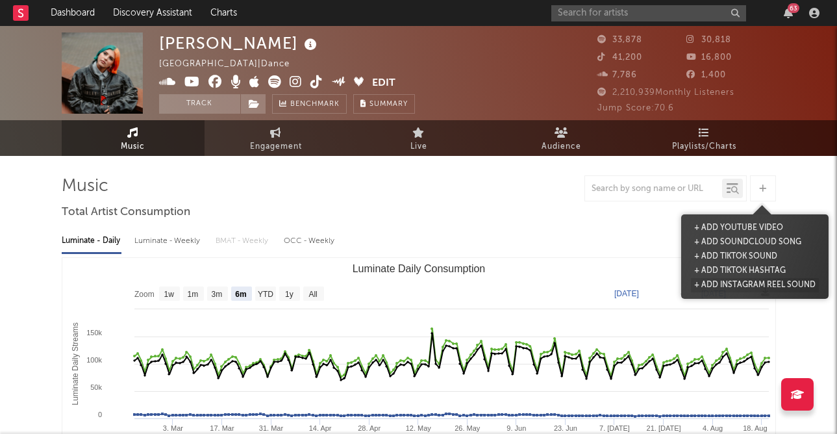
click at [474, 282] on button "+ Add Instagram Reel Sound" at bounding box center [755, 285] width 128 height 14
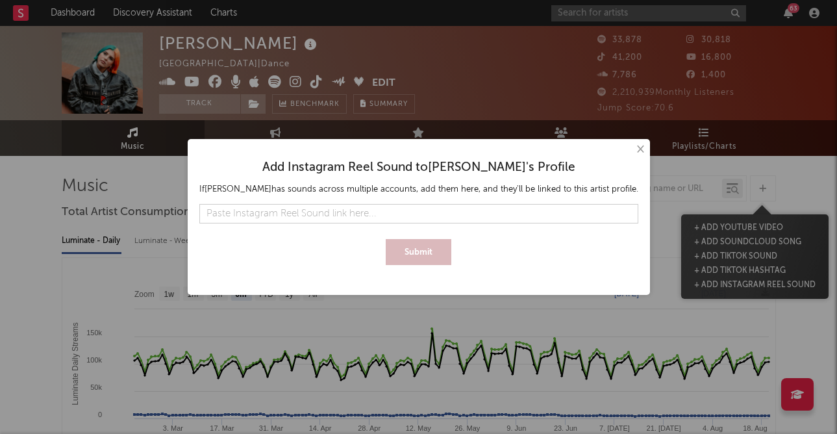
click at [384, 210] on input "text" at bounding box center [418, 213] width 439 height 19
type input "https://www.instagram.com/reels/audio/1444277323248035"
click at [401, 251] on button "Submit" at bounding box center [419, 252] width 66 height 26
click at [308, 214] on input "text" at bounding box center [418, 213] width 439 height 19
paste input "https://www.instagram.com/reels/audio/1444277323248035"
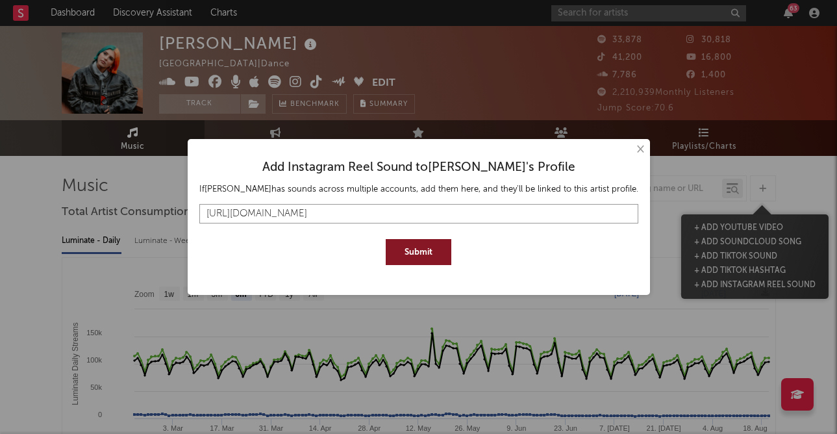
type input "https://www.instagram.com/reels/audio/1444277323248035"
click at [386, 239] on button "Submit" at bounding box center [419, 252] width 66 height 26
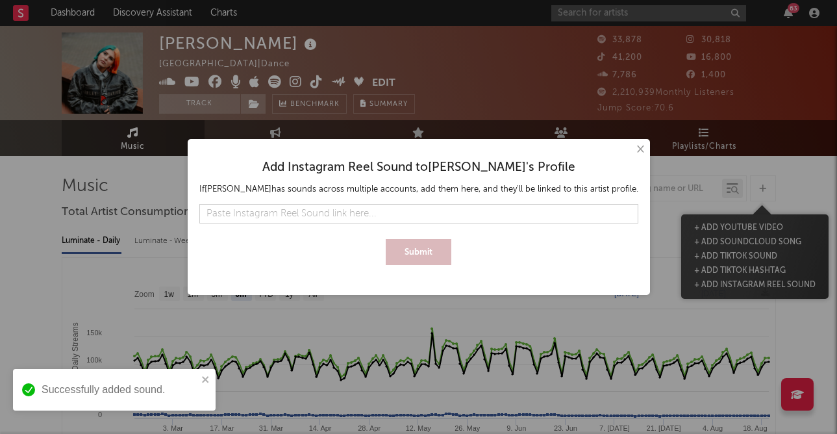
click at [474, 144] on button "×" at bounding box center [639, 149] width 14 height 14
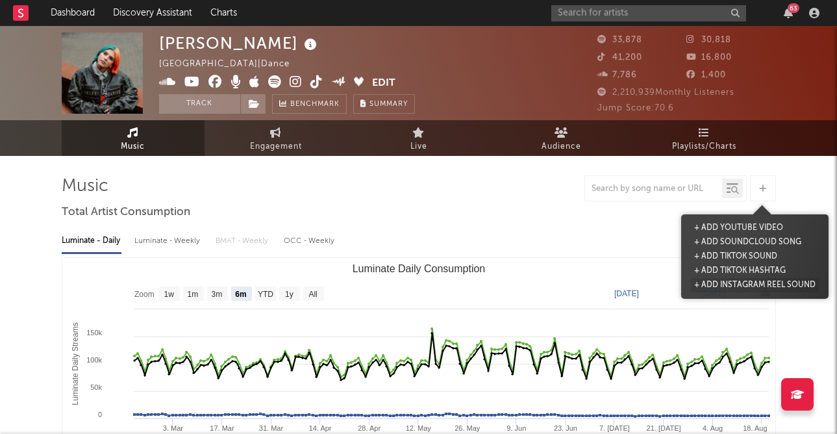
click at [474, 283] on button "+ Add Instagram Reel Sound" at bounding box center [755, 285] width 128 height 14
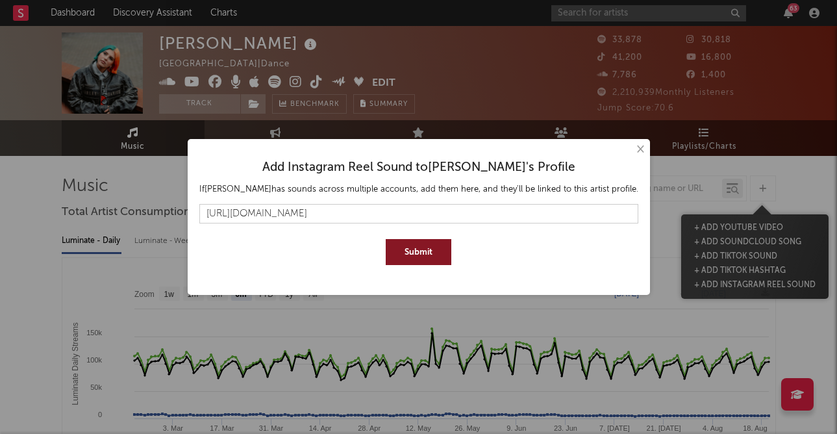
type input "https://www.instagram.com/reels/audio/1412214420086674"
click at [386, 239] on button "Submit" at bounding box center [419, 252] width 66 height 26
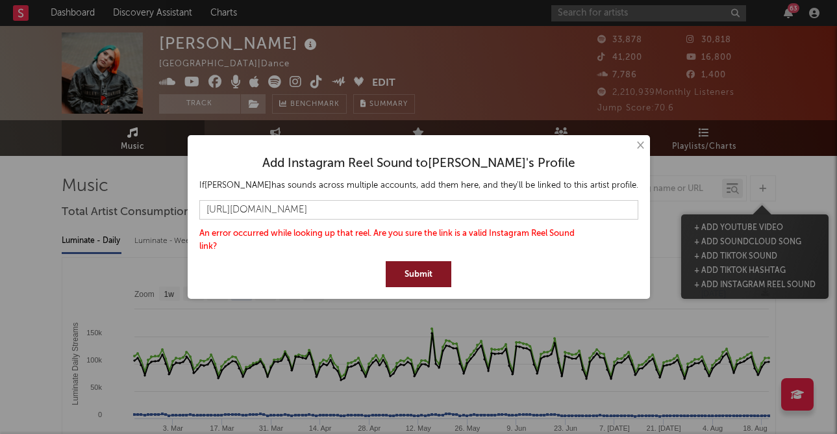
click at [474, 147] on button "×" at bounding box center [639, 145] width 14 height 14
